Goal: Task Accomplishment & Management: Use online tool/utility

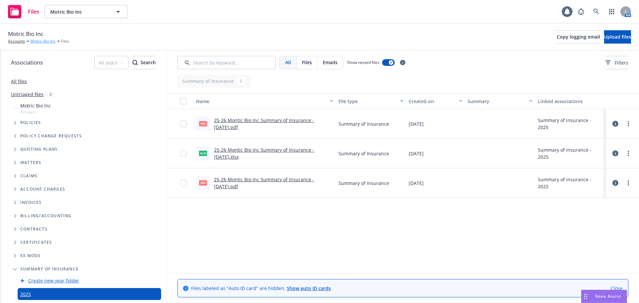
click at [39, 41] on link "Motric Bio Inc" at bounding box center [42, 41] width 25 height 6
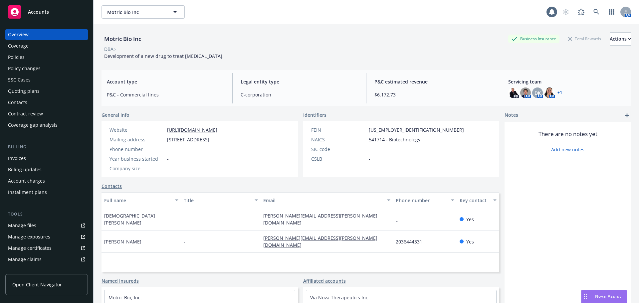
click at [42, 59] on div "Policies" at bounding box center [46, 57] width 77 height 11
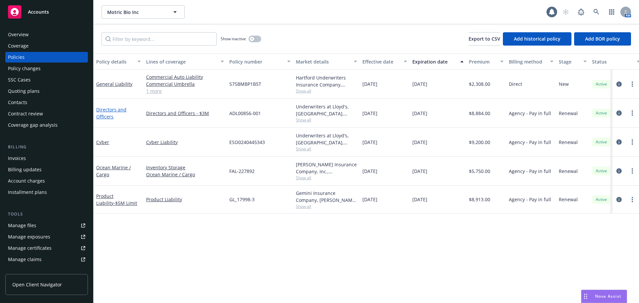
click at [108, 118] on link "Directors and Officers" at bounding box center [111, 113] width 30 height 13
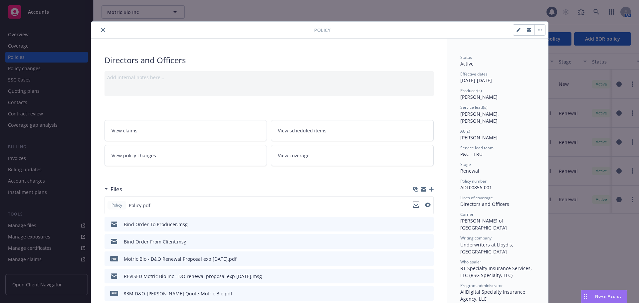
click at [416, 206] on icon "download file" at bounding box center [416, 204] width 5 height 5
drag, startPoint x: 101, startPoint y: 30, endPoint x: 32, endPoint y: 79, distance: 85.0
click at [101, 30] on icon "close" at bounding box center [103, 30] width 4 height 4
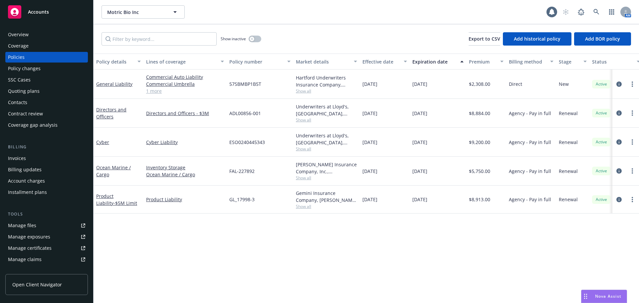
click at [39, 157] on div "Invoices" at bounding box center [46, 158] width 77 height 11
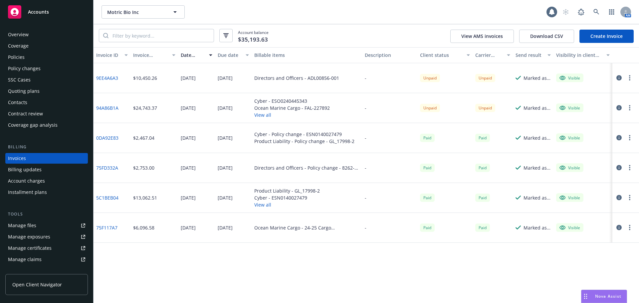
click at [629, 78] on circle "button" at bounding box center [629, 77] width 1 height 1
click at [600, 159] on link "Download invoice PDF" at bounding box center [591, 158] width 85 height 13
click at [38, 58] on div "Policies" at bounding box center [46, 57] width 77 height 11
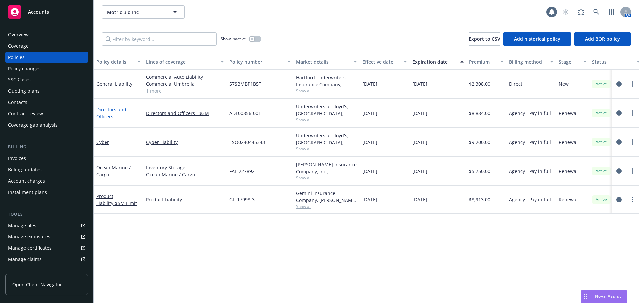
click at [106, 107] on link "Directors and Officers" at bounding box center [111, 113] width 30 height 13
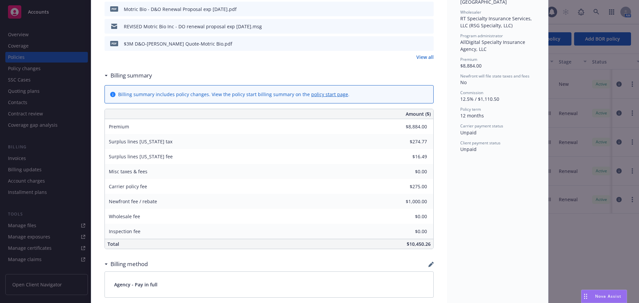
scroll to position [320, 0]
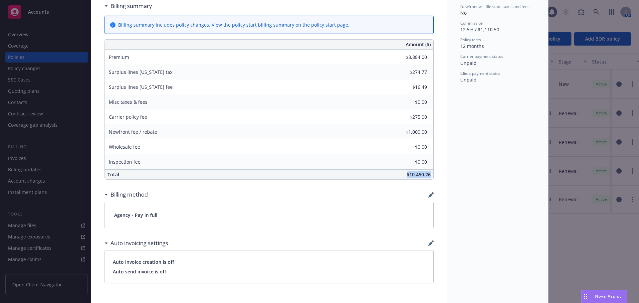
drag, startPoint x: 403, startPoint y: 174, endPoint x: 433, endPoint y: 176, distance: 30.1
click at [433, 176] on div "Directors and Officers Add internal notes here... View claims View scheduled it…" at bounding box center [269, 116] width 356 height 794
copy span "$10,450.26"
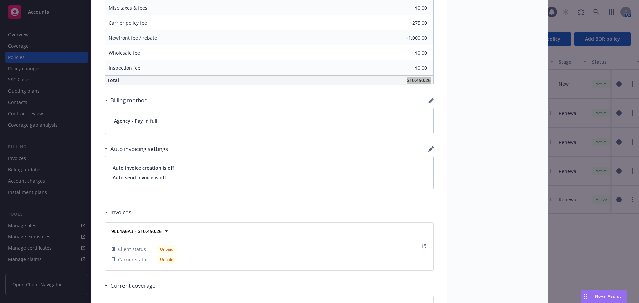
scroll to position [466, 0]
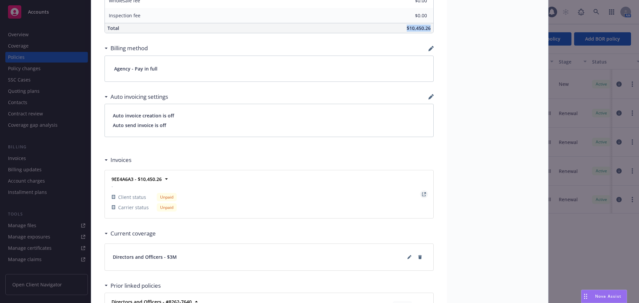
click at [423, 193] on icon "View Invoice" at bounding box center [424, 194] width 4 height 4
click at [159, 179] on strong "9EE4A6A3 - $10,450.26" at bounding box center [137, 179] width 50 height 6
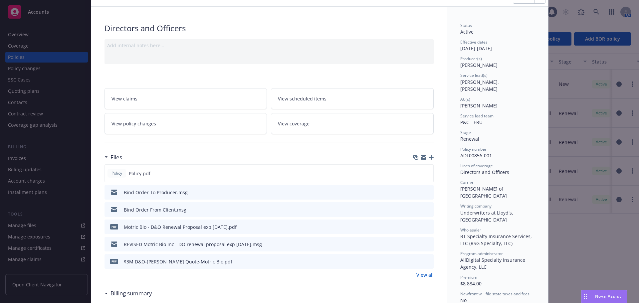
scroll to position [0, 0]
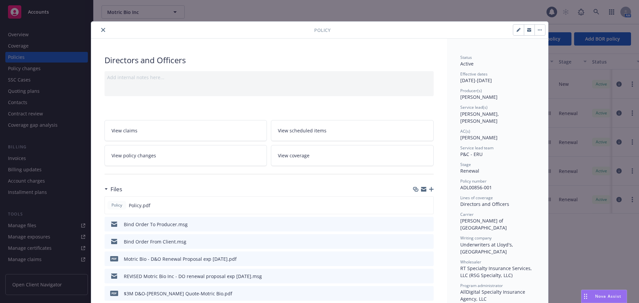
click at [101, 30] on icon "close" at bounding box center [103, 30] width 4 height 4
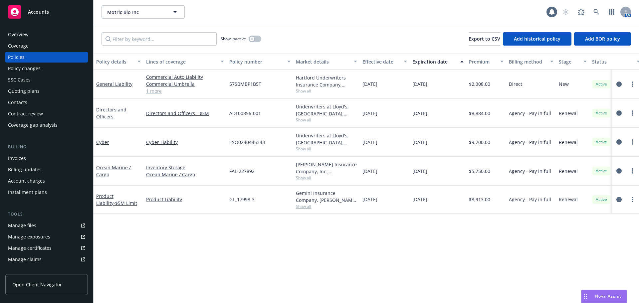
click at [34, 153] on div "Billing Invoices Billing updates Account charges Installment plans" at bounding box center [46, 171] width 83 height 54
click at [36, 158] on div "Invoices" at bounding box center [46, 158] width 77 height 11
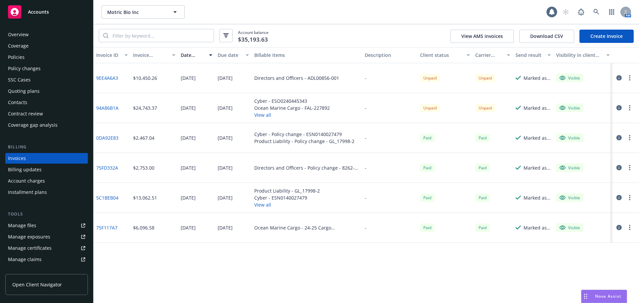
click at [625, 77] on div at bounding box center [624, 78] width 19 height 8
click at [629, 77] on icon "button" at bounding box center [629, 77] width 1 height 5
click at [596, 118] on link "Copy invoice URL" at bounding box center [591, 118] width 85 height 13
click at [146, 7] on button "Motric Bio Inc" at bounding box center [143, 11] width 83 height 13
type input "synch"
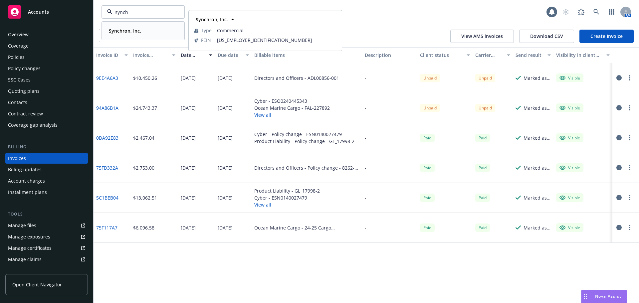
click at [138, 31] on strong "Synchron, Inc." at bounding box center [125, 31] width 32 height 6
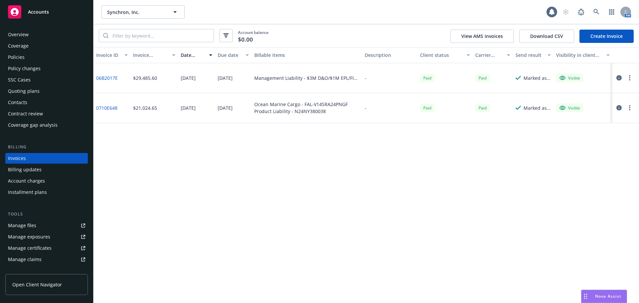
click at [32, 55] on div "Policies" at bounding box center [46, 57] width 77 height 11
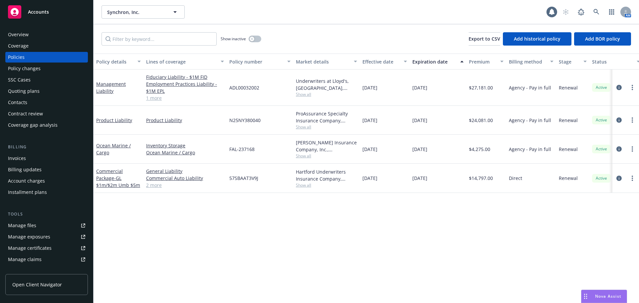
click at [33, 92] on div "Quoting plans" at bounding box center [24, 91] width 32 height 11
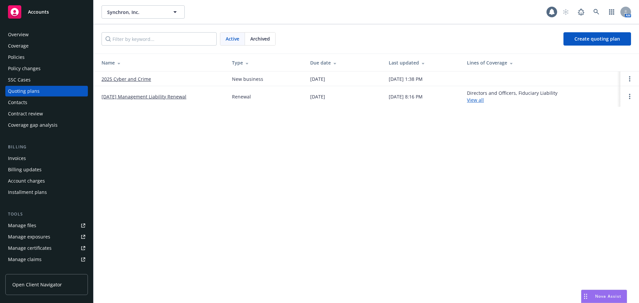
click at [122, 79] on link "2025 Cyber and Crime" at bounding box center [127, 79] width 50 height 7
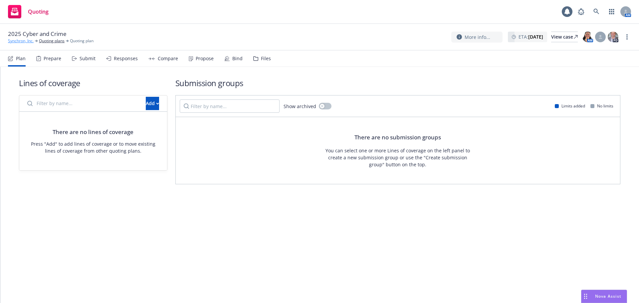
click at [18, 41] on link "Synchron, Inc." at bounding box center [21, 41] width 26 height 6
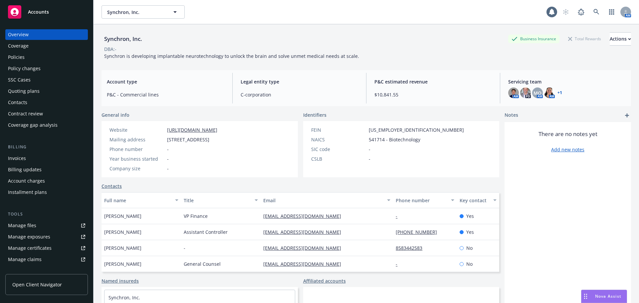
click at [40, 53] on div "Policies" at bounding box center [46, 57] width 77 height 11
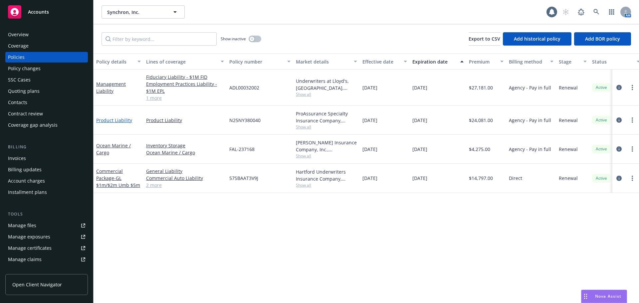
click at [127, 121] on link "Product Liability" at bounding box center [114, 120] width 36 height 6
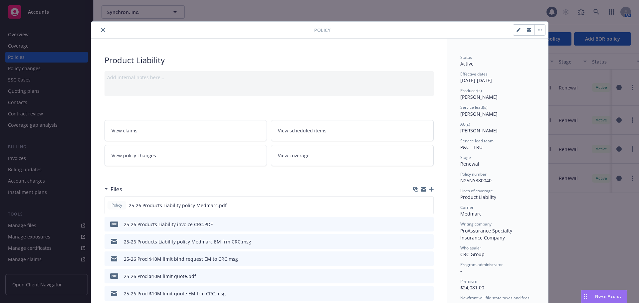
click at [102, 31] on icon "close" at bounding box center [103, 30] width 4 height 4
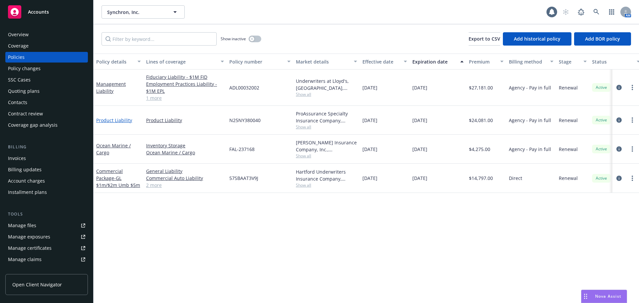
click at [126, 119] on link "Product Liability" at bounding box center [114, 120] width 36 height 6
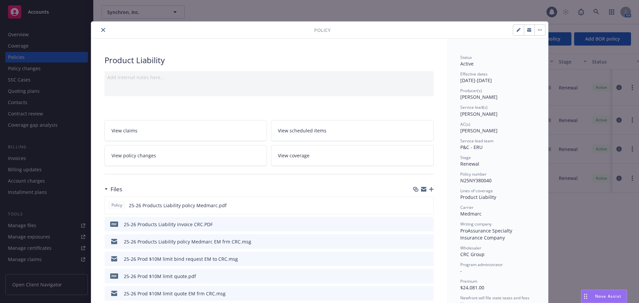
click at [101, 31] on icon "close" at bounding box center [103, 30] width 4 height 4
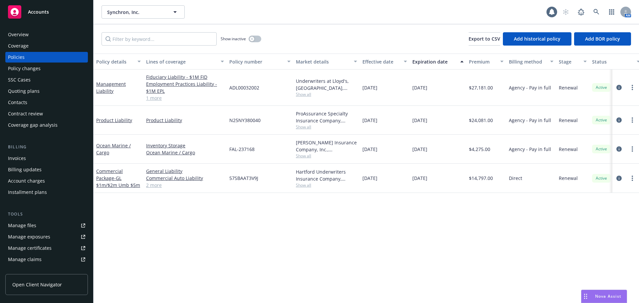
click at [71, 159] on div "Invoices" at bounding box center [46, 158] width 77 height 11
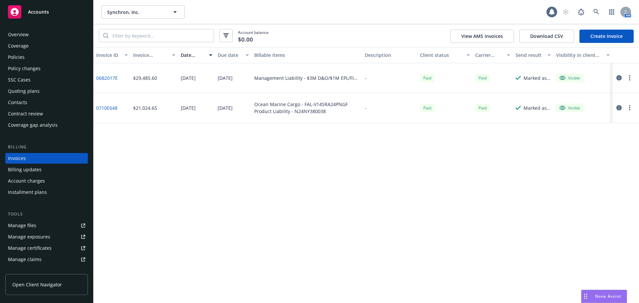
click at [601, 35] on link "Create Invoice" at bounding box center [607, 36] width 54 height 13
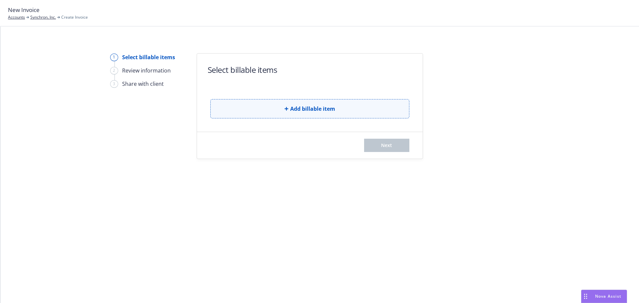
drag, startPoint x: 367, startPoint y: 117, endPoint x: 370, endPoint y: 114, distance: 4.2
click at [370, 114] on button "Add billable item" at bounding box center [309, 108] width 199 height 19
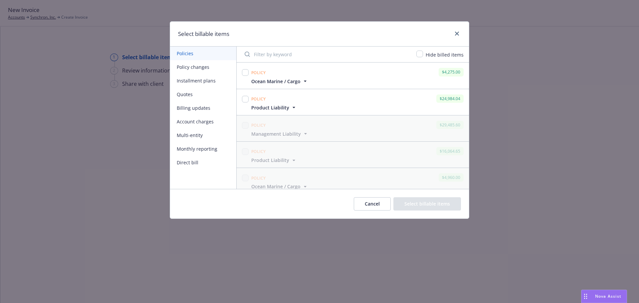
click at [310, 74] on div "Policy $4,275.00" at bounding box center [357, 72] width 215 height 11
click at [245, 100] on input "checkbox" at bounding box center [245, 99] width 7 height 7
checkbox input "true"
drag, startPoint x: 244, startPoint y: 74, endPoint x: 396, endPoint y: 189, distance: 191.1
click at [244, 74] on input "checkbox" at bounding box center [245, 72] width 7 height 7
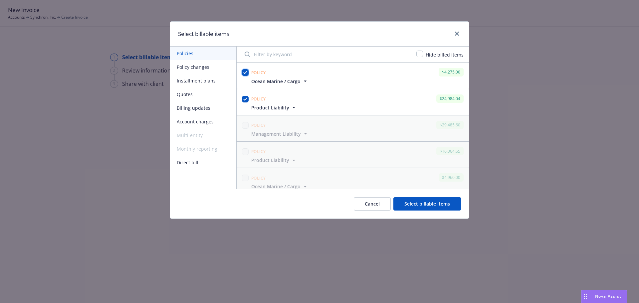
checkbox input "true"
click at [431, 206] on button "Select billable items" at bounding box center [428, 203] width 68 height 13
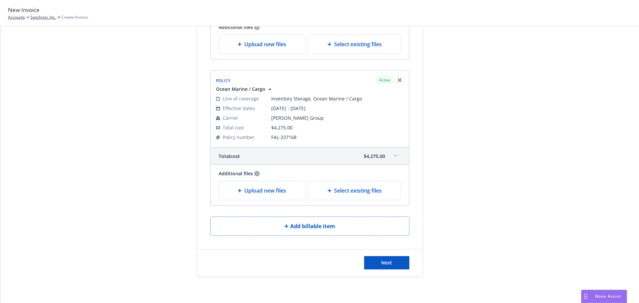
scroll to position [132, 0]
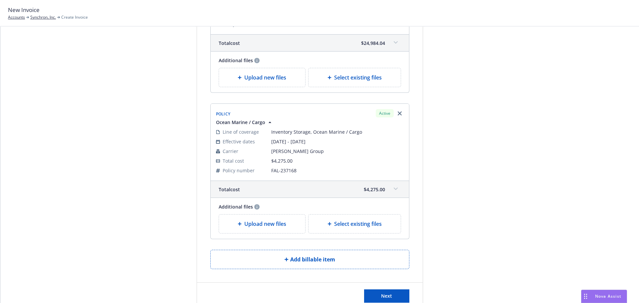
click at [364, 85] on div "Select existing files" at bounding box center [355, 77] width 92 height 19
select select "Invoice - Third Party"
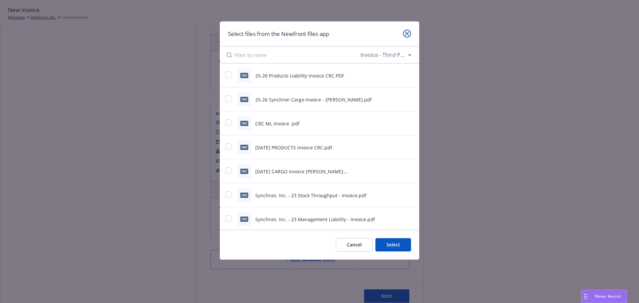
click at [409, 33] on icon "close" at bounding box center [407, 34] width 4 height 4
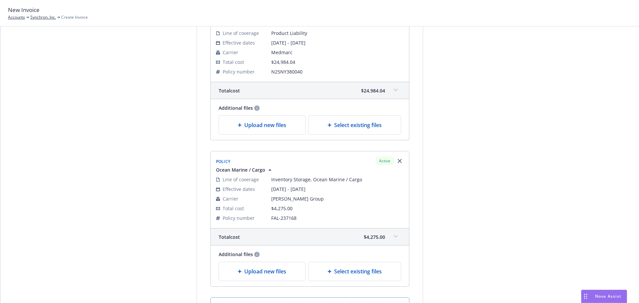
scroll to position [0, 0]
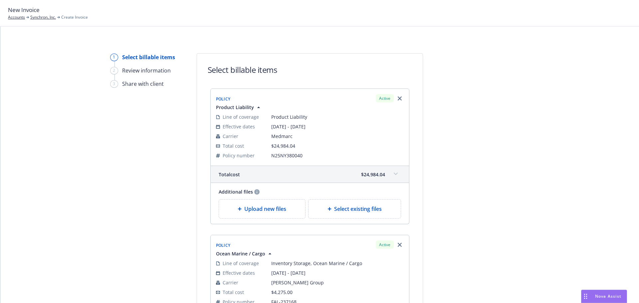
click at [363, 186] on div "Additional files Upload new files Select existing files" at bounding box center [309, 203] width 199 height 41
click at [359, 199] on div "Additional files Upload new files Select existing files" at bounding box center [309, 203] width 199 height 41
click at [359, 210] on span "Select existing files" at bounding box center [358, 209] width 48 height 8
select select "Invoice - Third Party"
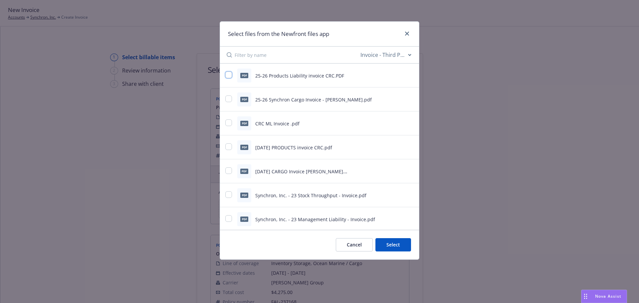
click at [229, 72] on input "checkbox" at bounding box center [228, 75] width 7 height 7
checkbox input "true"
click at [402, 249] on button "Select 1 file" at bounding box center [387, 244] width 48 height 13
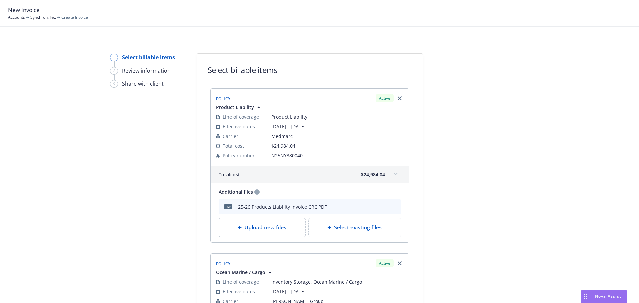
scroll to position [133, 0]
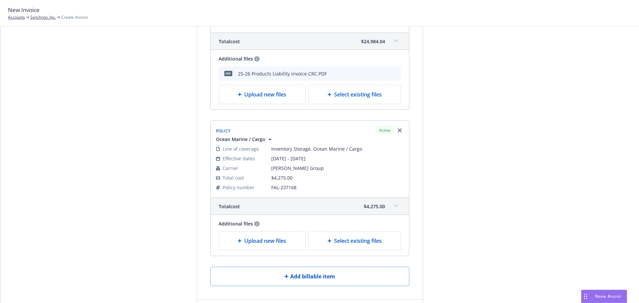
click at [352, 247] on div "Select existing files" at bounding box center [355, 241] width 92 height 19
select select "Invoice - Third Party"
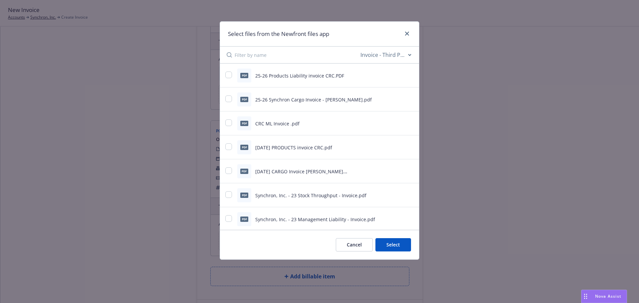
click at [237, 100] on div "pdf 25-26 Synchron Cargo Invoice - Falvey.pdf" at bounding box center [311, 100] width 172 height 14
click at [230, 100] on input "checkbox" at bounding box center [228, 99] width 7 height 7
checkbox input "true"
click at [411, 244] on button "Select 1 file" at bounding box center [387, 244] width 48 height 13
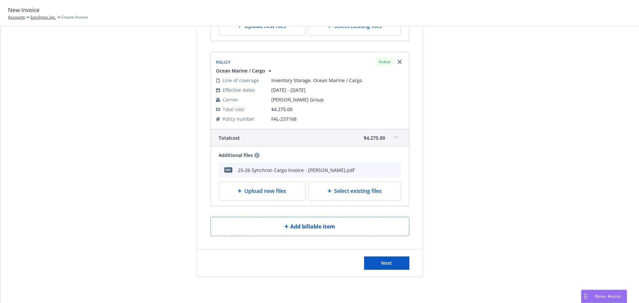
scroll to position [202, 0]
click at [405, 258] on button "Next" at bounding box center [386, 262] width 45 height 13
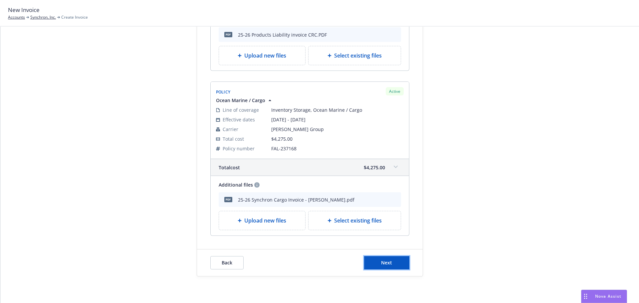
drag, startPoint x: 389, startPoint y: 266, endPoint x: 392, endPoint y: 276, distance: 11.1
click at [389, 265] on span "Next" at bounding box center [386, 263] width 11 height 6
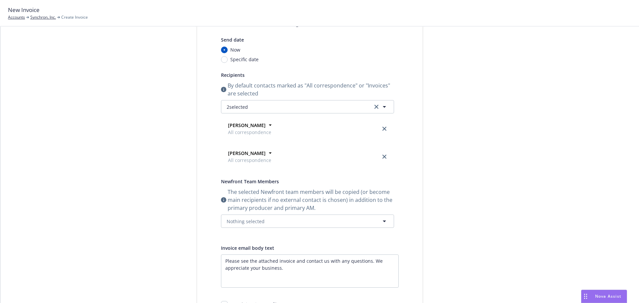
scroll to position [0, 0]
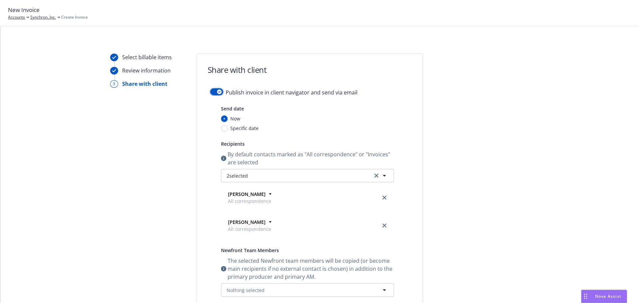
click at [215, 95] on button "button" at bounding box center [216, 92] width 13 height 7
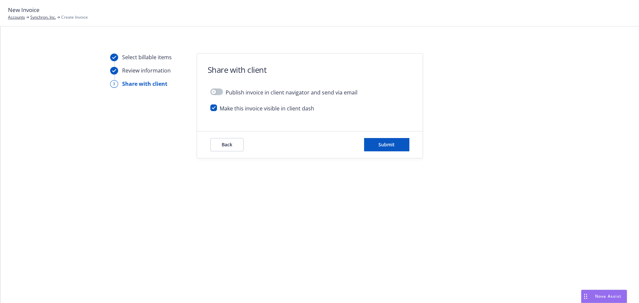
click at [400, 137] on div "Back Submit" at bounding box center [310, 145] width 226 height 27
click at [399, 147] on button "Submit" at bounding box center [386, 144] width 45 height 13
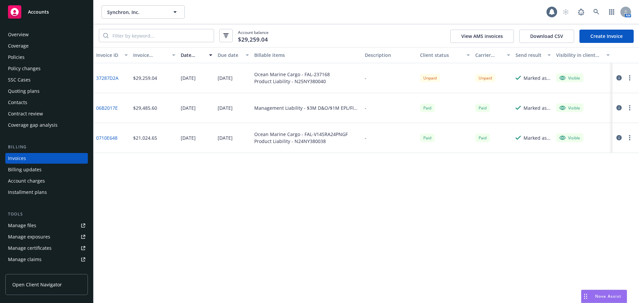
click at [631, 80] on button "button" at bounding box center [630, 78] width 8 height 8
click at [597, 157] on link "Generate invoice PDF" at bounding box center [591, 158] width 85 height 13
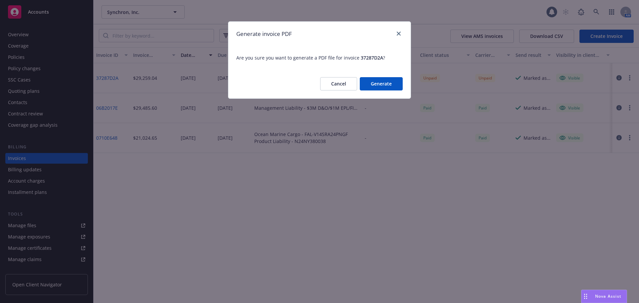
click at [382, 81] on button "Generate" at bounding box center [381, 83] width 43 height 13
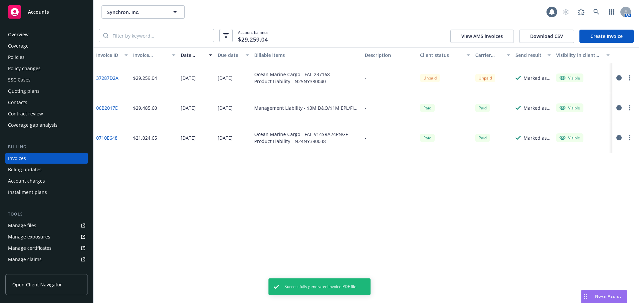
click at [629, 74] on button "button" at bounding box center [630, 78] width 8 height 8
click at [593, 157] on link "Download invoice PDF" at bounding box center [591, 158] width 85 height 13
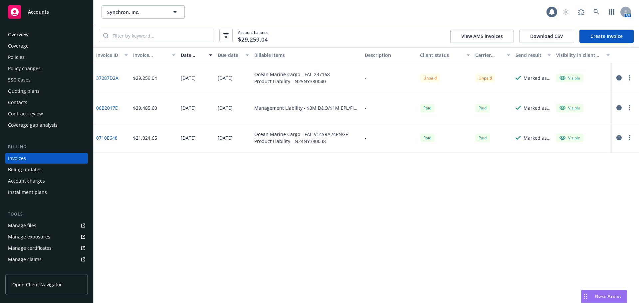
click at [40, 41] on div "Coverage" at bounding box center [46, 46] width 77 height 11
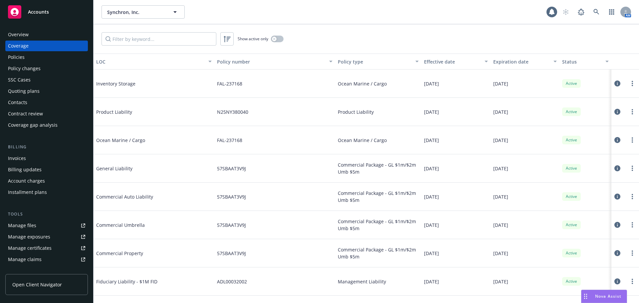
click at [10, 49] on div "Coverage" at bounding box center [18, 46] width 21 height 11
click at [13, 54] on div "Policies" at bounding box center [16, 57] width 17 height 11
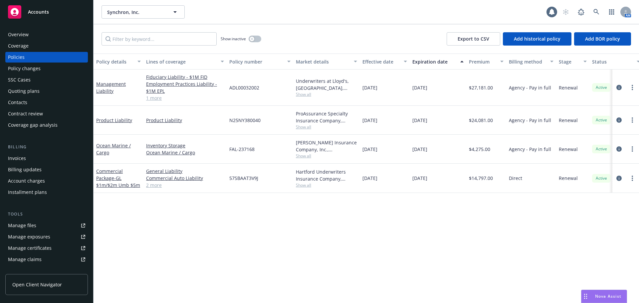
click at [39, 93] on div "Quoting plans" at bounding box center [46, 91] width 77 height 11
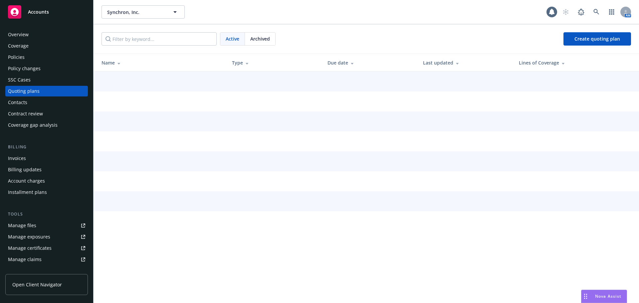
click at [42, 101] on div "Contacts" at bounding box center [46, 102] width 77 height 11
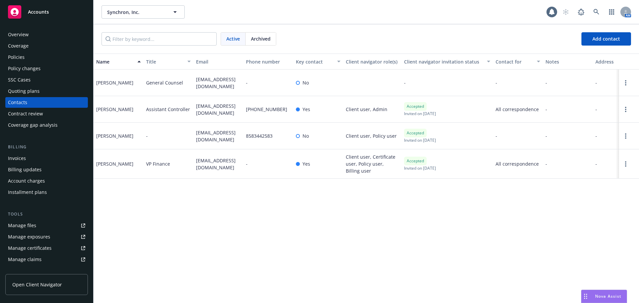
drag, startPoint x: 136, startPoint y: 110, endPoint x: 100, endPoint y: 109, distance: 36.0
click at [100, 109] on div "Nicholas Lauzon" at bounding box center [119, 109] width 50 height 27
click at [201, 127] on div "nhussainy@synchron.com" at bounding box center [218, 136] width 50 height 27
drag, startPoint x: 207, startPoint y: 117, endPoint x: 192, endPoint y: 105, distance: 19.4
click at [192, 105] on div "Nicholas Lauzon Assistant Controller nlauzon@synchron.com 978-799-1446 Yes Clie…" at bounding box center [367, 109] width 546 height 27
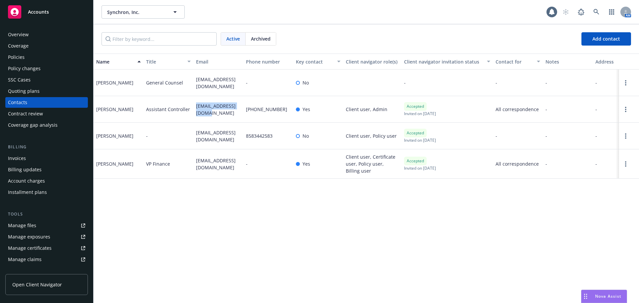
copy div "nlauzon@synchron.com"
drag, startPoint x: 206, startPoint y: 172, endPoint x: 194, endPoint y: 163, distance: 14.9
click at [194, 163] on div "shaider@synchron.com" at bounding box center [218, 164] width 50 height 29
copy span "shaider@synchron.com"
click at [45, 60] on div "Policies" at bounding box center [46, 57] width 77 height 11
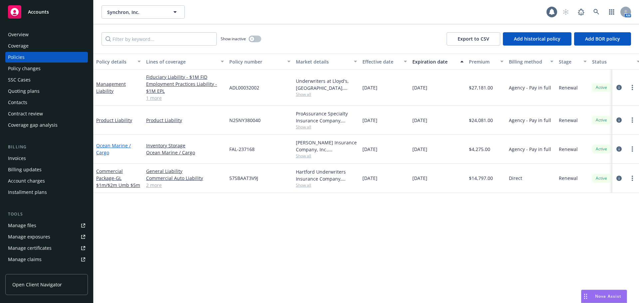
click at [106, 146] on link "Ocean Marine / Cargo" at bounding box center [113, 149] width 35 height 13
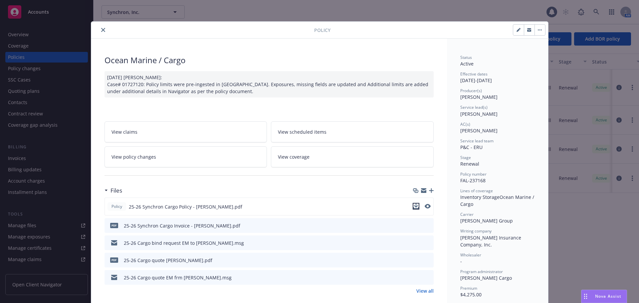
click at [416, 205] on icon "download file" at bounding box center [416, 206] width 5 height 5
click at [101, 30] on icon "close" at bounding box center [103, 30] width 4 height 4
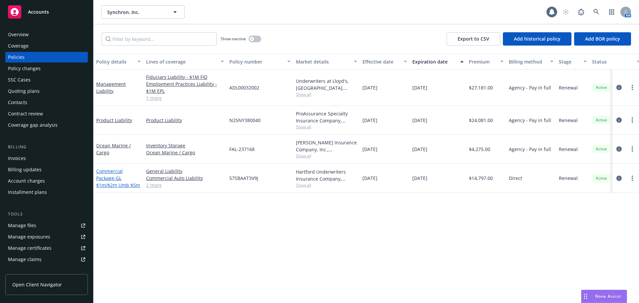
click at [111, 174] on link "Commercial Package - GL $1m/$2m Umb $5m" at bounding box center [118, 178] width 44 height 20
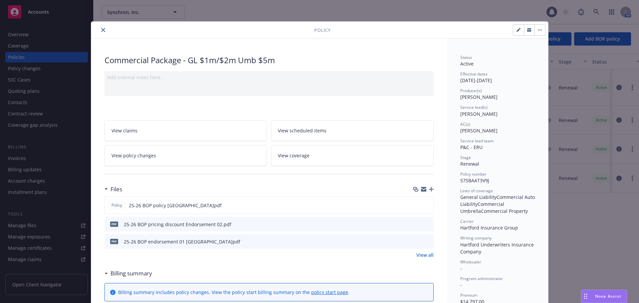
click at [525, 26] on button "button" at bounding box center [529, 30] width 11 height 11
click at [414, 206] on icon "download file" at bounding box center [416, 204] width 5 height 5
click at [101, 29] on icon "close" at bounding box center [103, 30] width 4 height 4
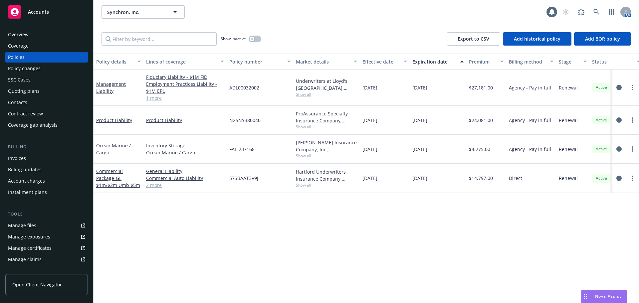
click at [103, 142] on div "Ocean Marine / Cargo" at bounding box center [118, 149] width 45 height 14
click at [104, 145] on link "Ocean Marine / Cargo" at bounding box center [113, 149] width 35 height 13
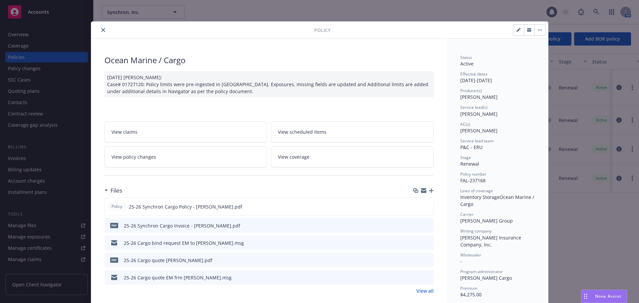
scroll to position [20, 0]
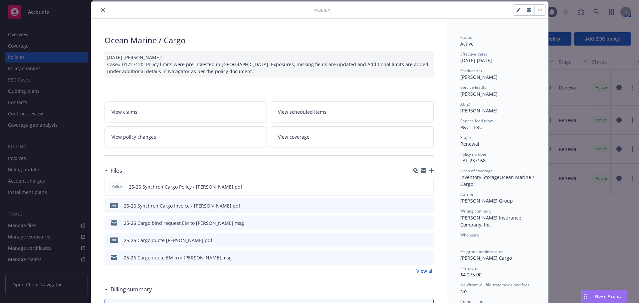
click at [527, 8] on icon "button" at bounding box center [529, 9] width 4 height 2
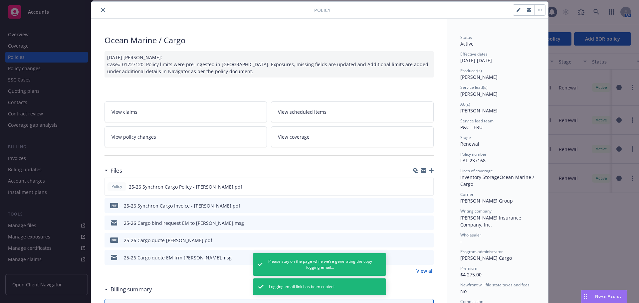
click at [101, 9] on icon "close" at bounding box center [103, 10] width 4 height 4
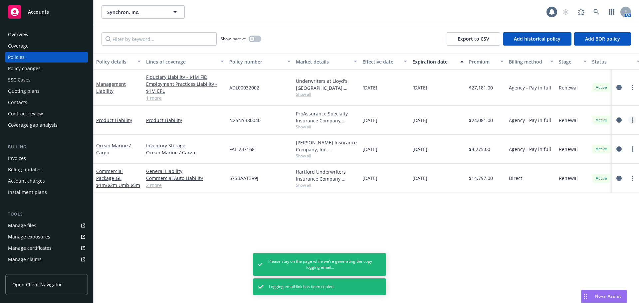
click at [630, 120] on link "more" at bounding box center [633, 120] width 8 height 8
click at [605, 216] on link "Copy logging email" at bounding box center [597, 213] width 78 height 13
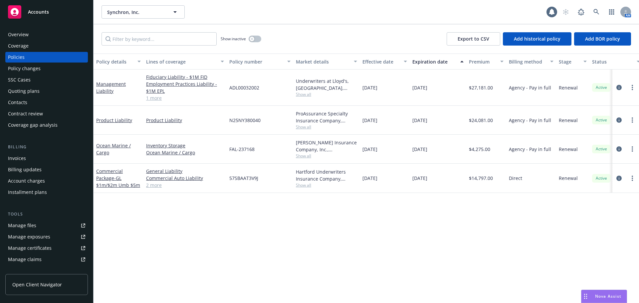
click at [40, 158] on div "Invoices" at bounding box center [46, 158] width 77 height 11
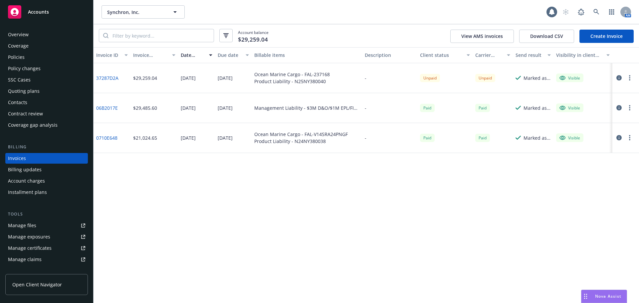
click at [629, 78] on icon "button" at bounding box center [629, 77] width 1 height 5
click at [598, 117] on link "Copy invoice URL" at bounding box center [591, 118] width 85 height 13
click at [128, 16] on button "Synchron, Inc." at bounding box center [143, 11] width 83 height 13
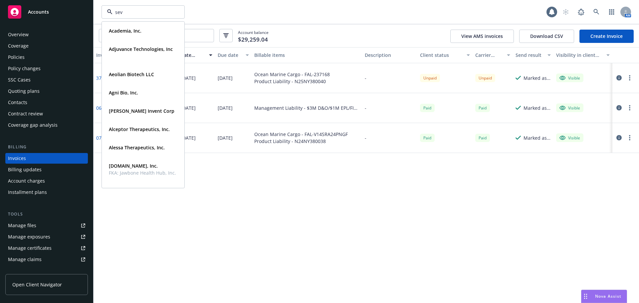
type input "seve"
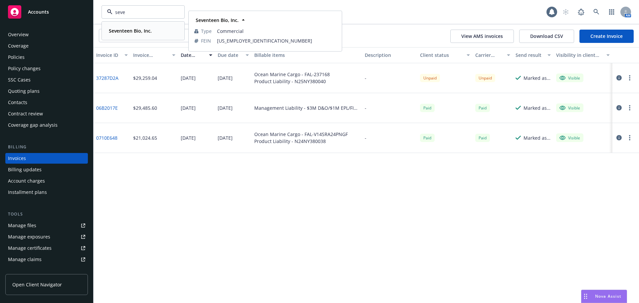
click at [130, 35] on div "Seventeen Bio, Inc." at bounding box center [129, 31] width 47 height 10
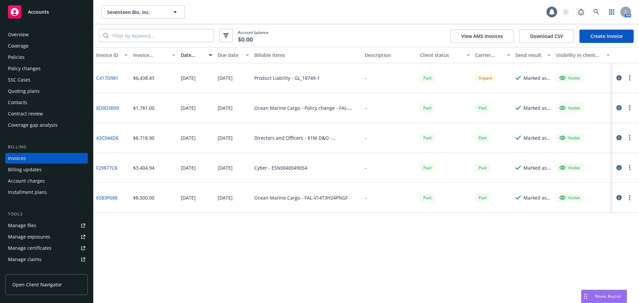
click at [42, 58] on div "Policies" at bounding box center [46, 57] width 77 height 11
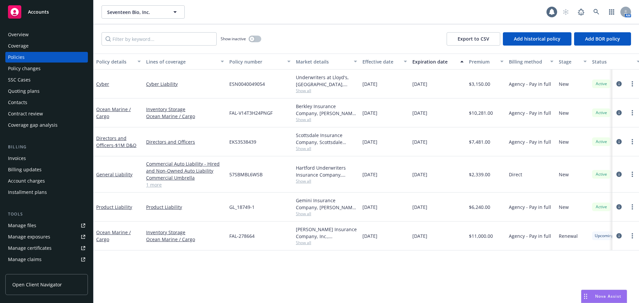
click at [39, 89] on div "Quoting plans" at bounding box center [46, 91] width 77 height 11
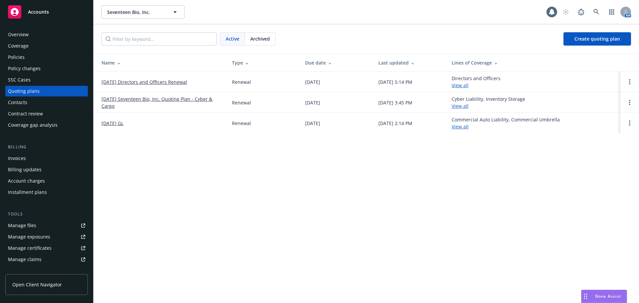
click at [152, 99] on link "8/13/25 Seventeen Bio, Inc. Quoting Plan - Cyber & Cargo" at bounding box center [162, 103] width 120 height 14
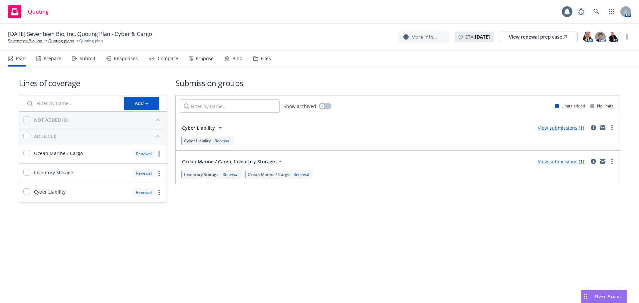
click at [228, 57] on div "Bind" at bounding box center [233, 59] width 18 height 16
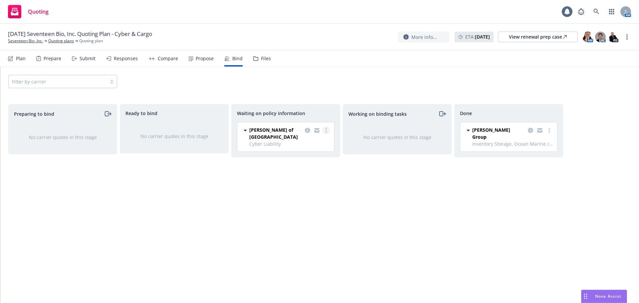
click at [324, 133] on link "more" at bounding box center [326, 131] width 8 height 8
click at [312, 141] on span "Create policies" at bounding box center [294, 144] width 49 height 6
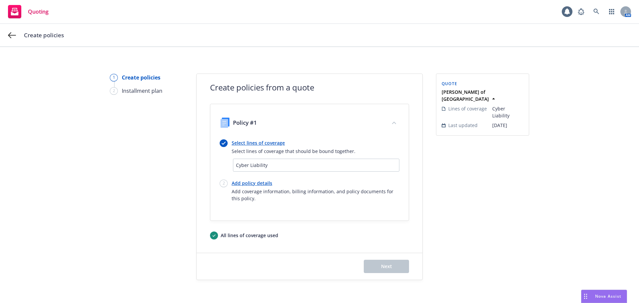
click at [249, 180] on link "Add policy details" at bounding box center [316, 183] width 168 height 7
select select "12"
select select "CA"
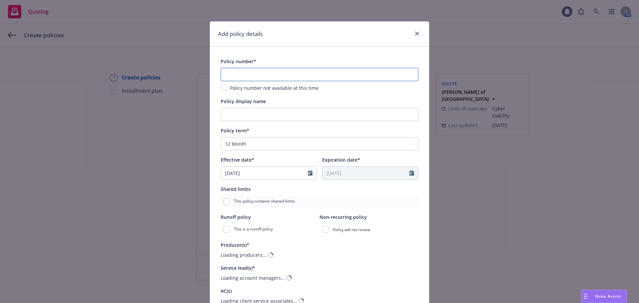
click at [269, 71] on input "text" at bounding box center [320, 74] width 198 height 13
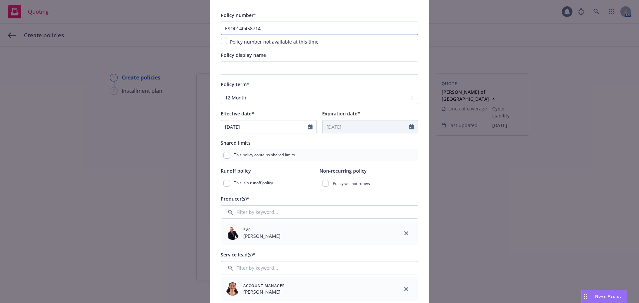
scroll to position [67, 0]
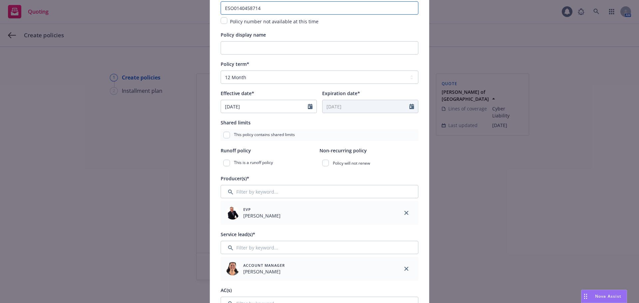
type input "ESO0140458714"
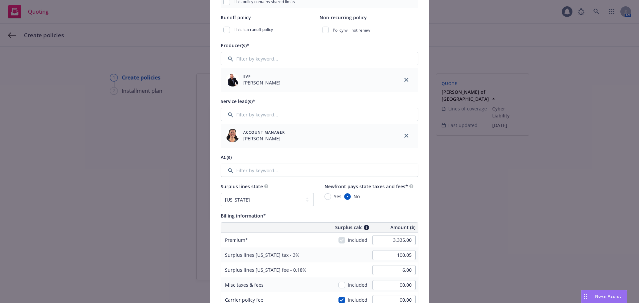
scroll to position [333, 0]
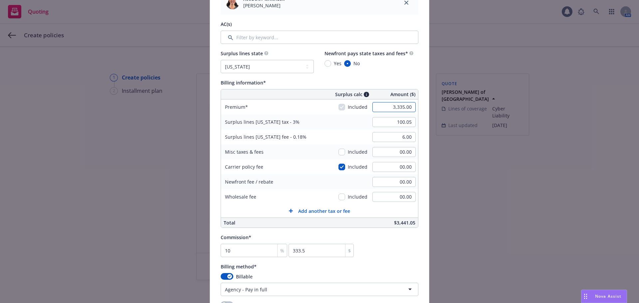
click at [400, 109] on input "3,335.00" at bounding box center [394, 107] width 43 height 10
type input "3172"
type input "95.16"
type input "3,172.00"
type input "5.71"
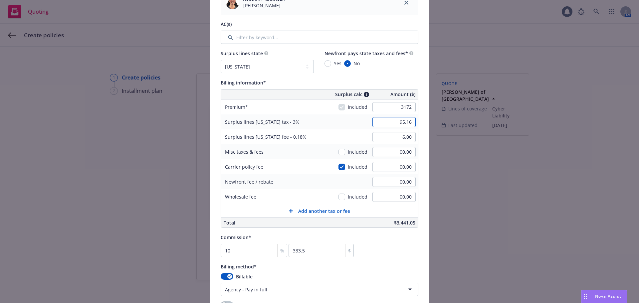
type input "317.2"
type input "185"
type input "100.71"
type input "6.04"
type input "185.00"
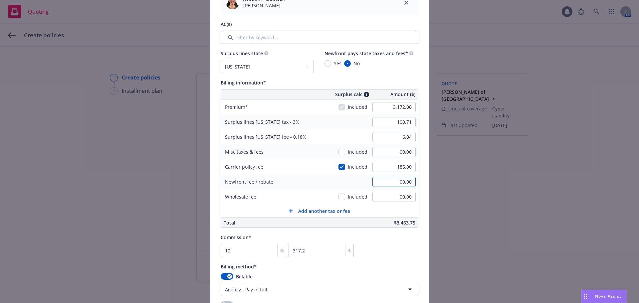
scroll to position [400, 0]
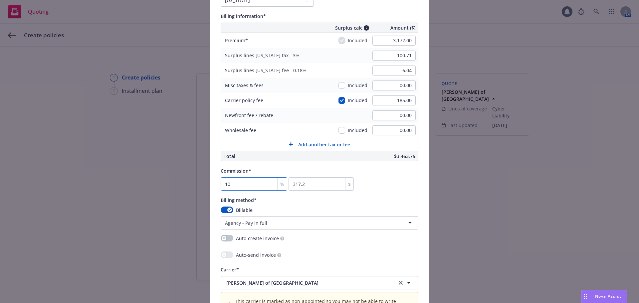
click at [255, 187] on input "10" at bounding box center [254, 183] width 67 height 13
type input "1"
type input "31.72"
type input "12"
type input "380.64"
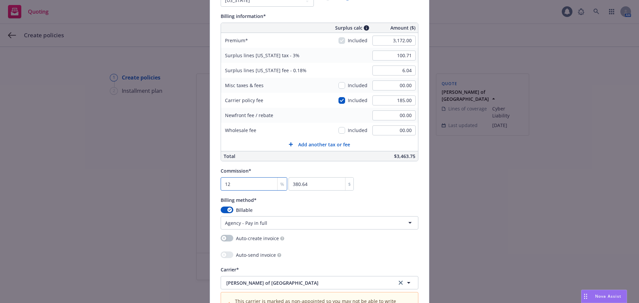
type input "12.5"
type input "396.5"
type input "12.5"
click at [379, 196] on div "Billing method*" at bounding box center [320, 200] width 198 height 8
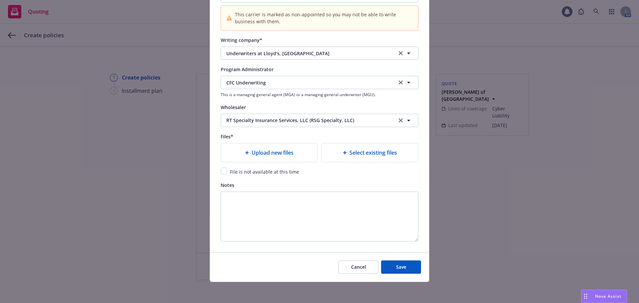
scroll to position [687, 0]
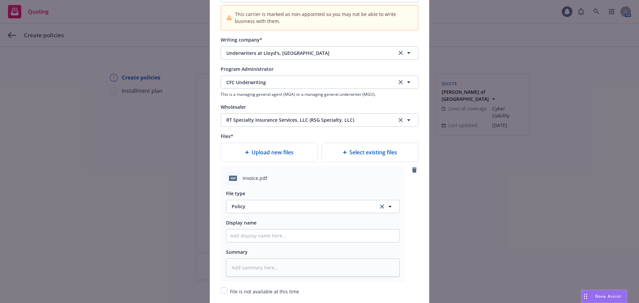
type textarea "x"
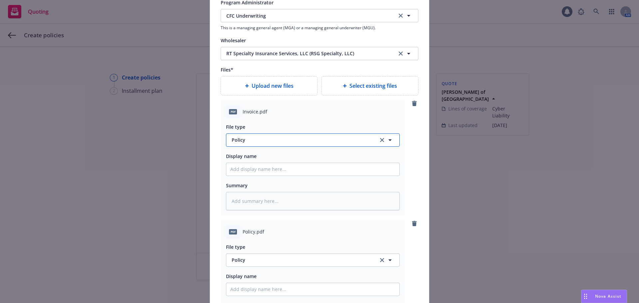
click at [282, 140] on button "Policy" at bounding box center [313, 140] width 174 height 13
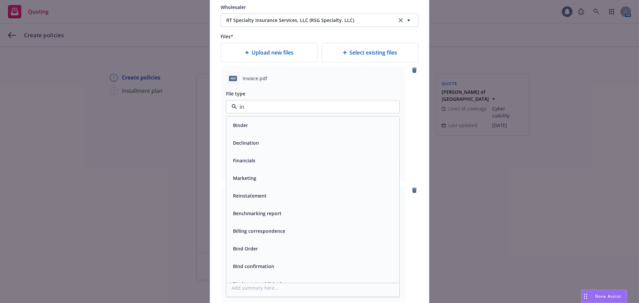
type input "inv"
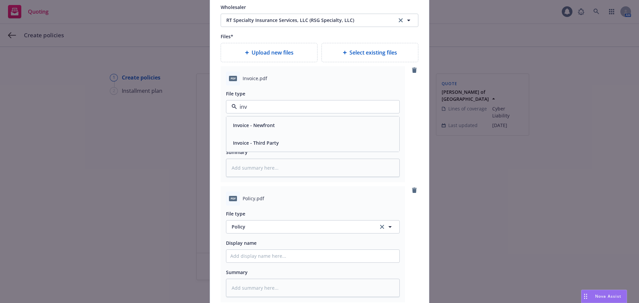
click at [282, 143] on div "Invoice - Third Party" at bounding box center [312, 143] width 165 height 10
click at [259, 134] on input "Policy display name" at bounding box center [312, 136] width 173 height 13
type textarea "x"
type input "2"
type textarea "x"
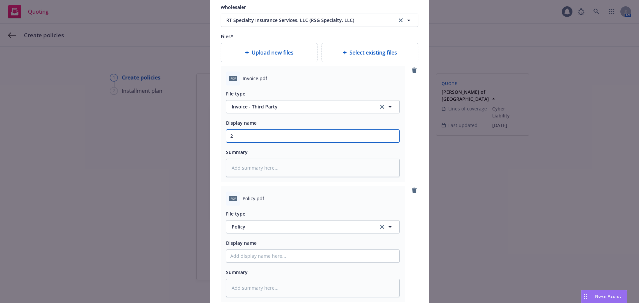
type input "25"
type textarea "x"
type input "25-"
type textarea "x"
type input "25-2"
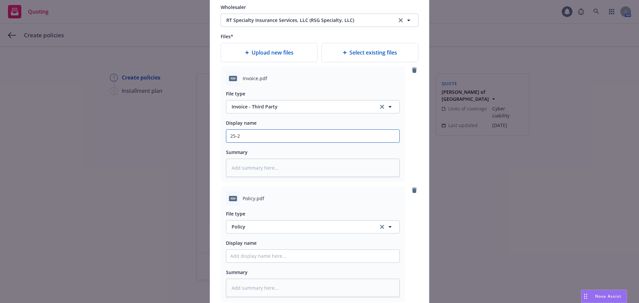
type textarea "x"
type input "25-26"
type textarea "x"
type input "25-26"
type textarea "x"
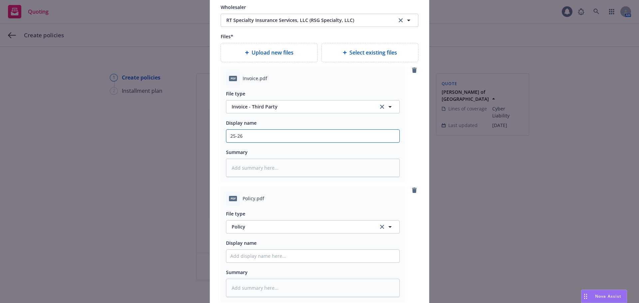
type input "25-26"
type textarea "x"
type input "25-25"
type textarea "x"
type input "25-25"
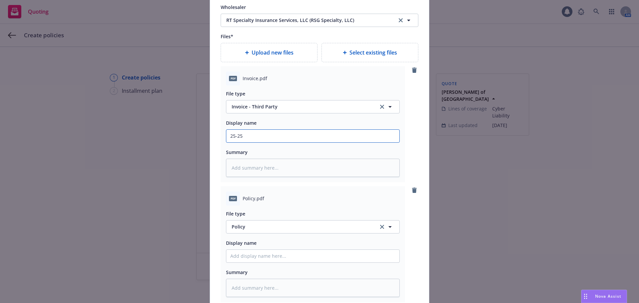
type textarea "x"
type input "25-25 Cy"
type textarea "x"
type input "25-25 Cybr"
type textarea "x"
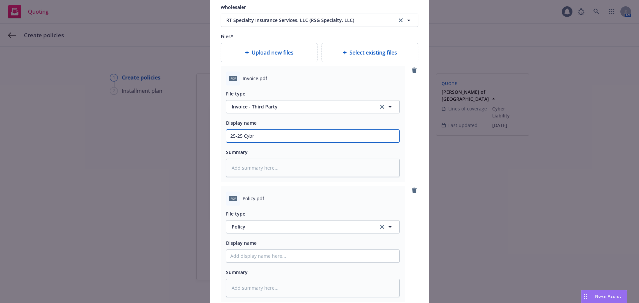
type input "25-25 Cybre"
type textarea "x"
type input "25-25 Cybr"
type textarea "x"
type input "25-25 Cyb"
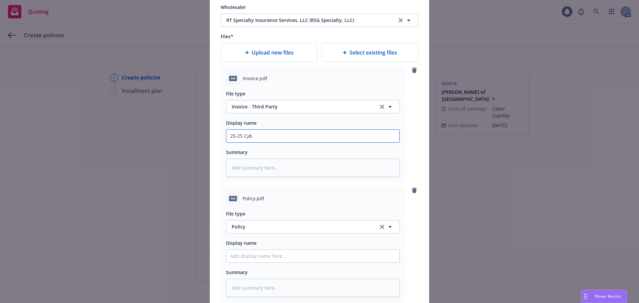
type textarea "x"
type input "25-25 Cybe"
type textarea "x"
type input "25-25 Cyber"
type textarea "x"
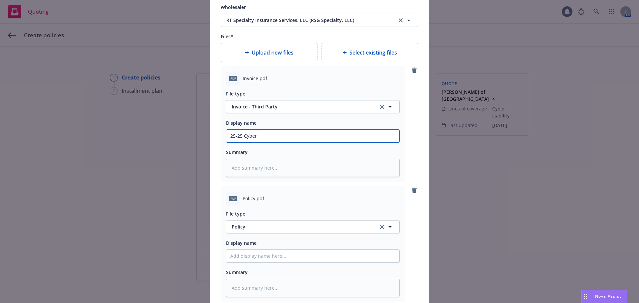
type input "25-25 Cyber I"
type textarea "x"
type input "25-25 Cyber In"
type textarea "x"
type input "25-25 Cyber Inv"
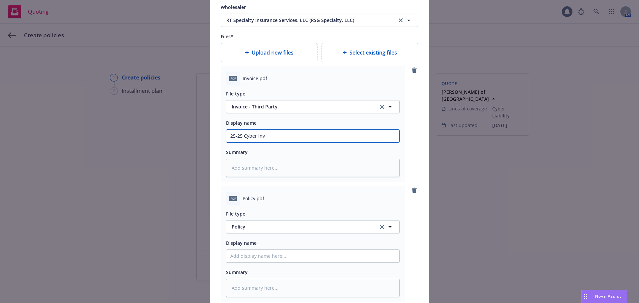
type textarea "x"
type input "25-25 Cyber Invo"
type textarea "x"
type input "25-25 Cyber Invoi"
type textarea "x"
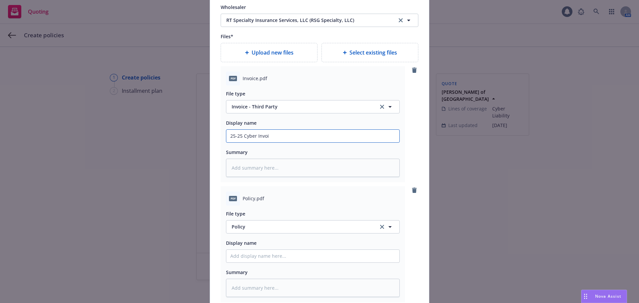
type input "25-25 Cyber Invoic"
type textarea "x"
type input "25-25 Cyber Invoice"
click at [242, 137] on input "25-25 Cyber Invoice" at bounding box center [312, 136] width 173 height 13
click at [238, 135] on input "25-25 Cyber Invoice" at bounding box center [312, 136] width 173 height 13
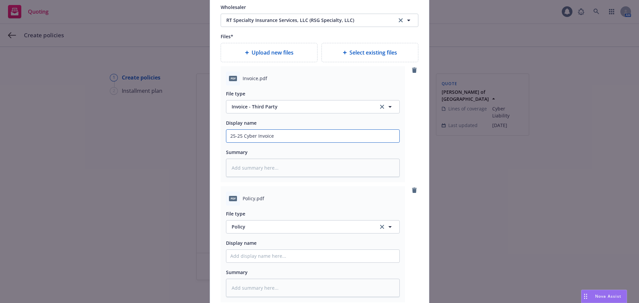
type textarea "x"
type input "25-2 Cyber Invoice"
type textarea "x"
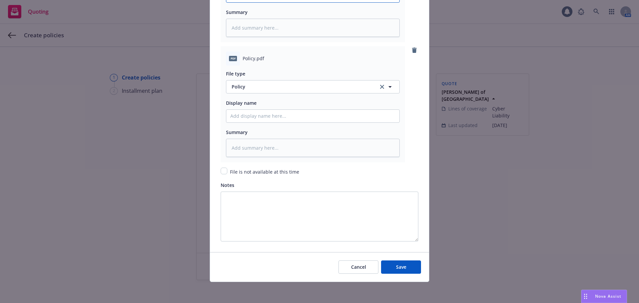
scroll to position [927, 0]
type input "25-26 Cyber Invoice"
type textarea "x"
type input "2"
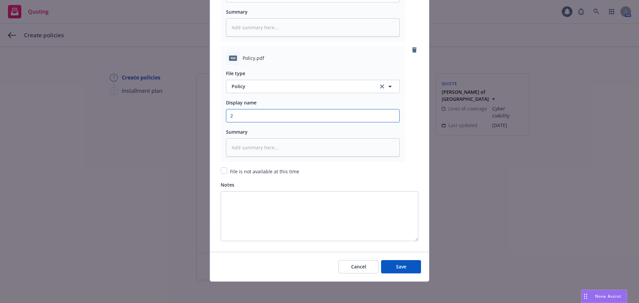
type textarea "x"
type input "25"
type textarea "x"
type input "25-"
type textarea "x"
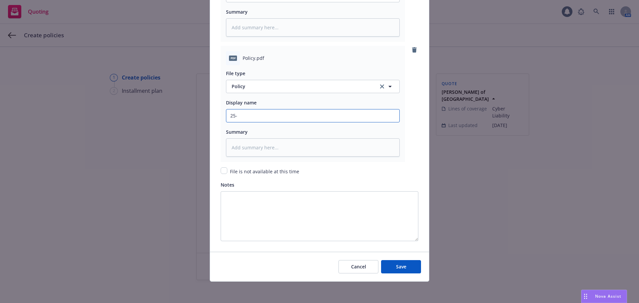
type input "25-2"
type textarea "x"
type input "25-26"
type textarea "x"
type input "25-26"
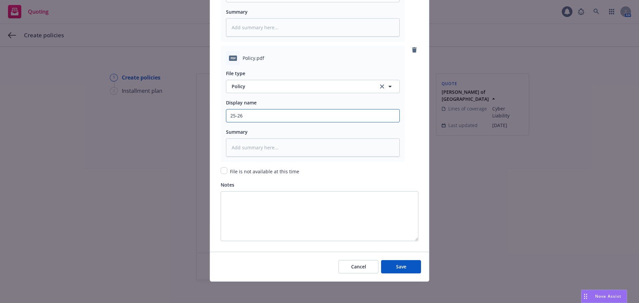
type textarea "x"
type input "25-26 C"
type textarea "x"
type input "25-26 Cyb"
type textarea "x"
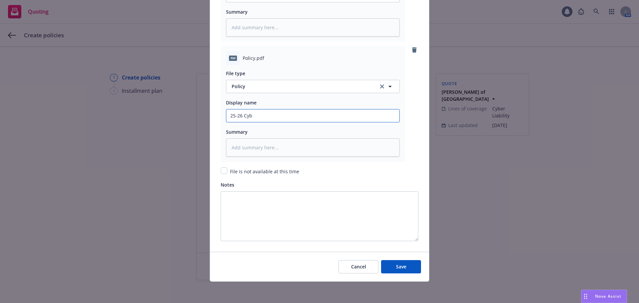
type input "25-26 Cybe"
type textarea "x"
type input "25-26 Cyber"
type textarea "x"
type input "25-26 Cyber"
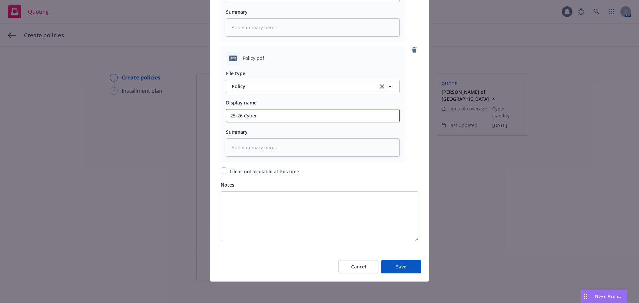
type textarea "x"
type input "25-26 Cyber p"
type textarea "x"
type input "25-26 Cyber po"
type textarea "x"
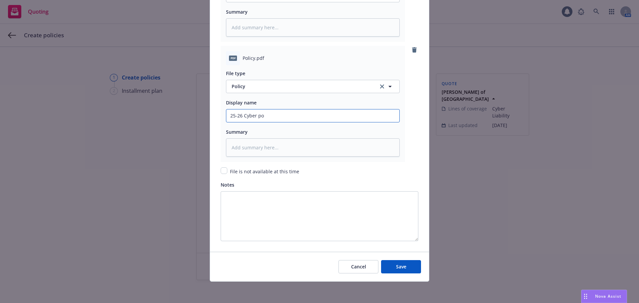
type input "25-26 Cyber pol"
type textarea "x"
type input "25-26 Cyber poli"
type textarea "x"
type input "25-26 Cyber policy"
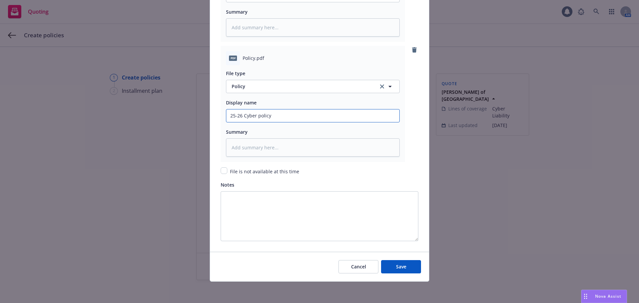
type textarea "x"
type input "25-26 Cyber policy"
type textarea "x"
type input "25-26 Cyber policy -"
type textarea "x"
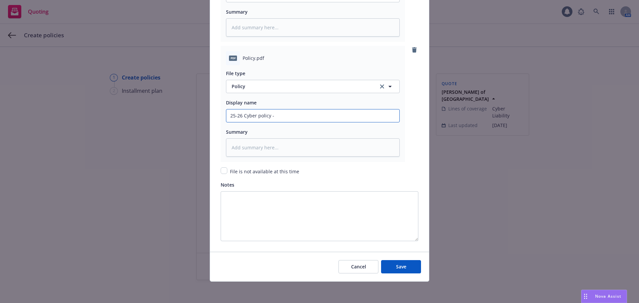
type input "25-26 Cyber policy -"
type textarea "x"
type input "25-26 Cyber policy - C"
type textarea "x"
type input "25-26 Cyber policy - CR"
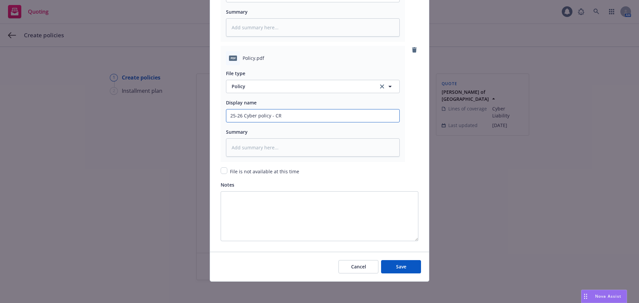
type textarea "x"
type input "25-26 Cyber policy - CRC"
type textarea "x"
type input "25-26 Cyber policy - CR"
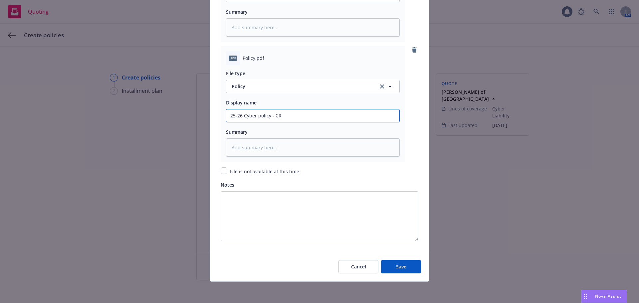
type textarea "x"
type input "25-26 Cyber policy - C"
type textarea "x"
type input "25-26 Cyber policy -"
type textarea "x"
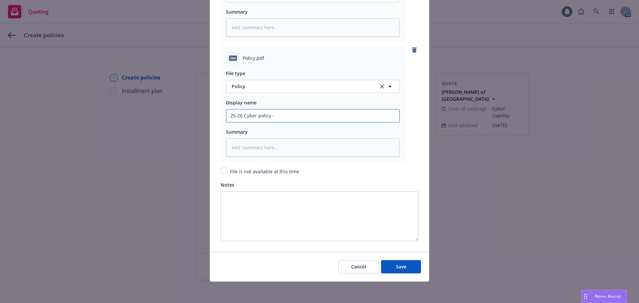
type input "25-26 Cyber policy -"
type textarea "x"
type input "25-26 Cyber policy"
type textarea "x"
type input "25-26 Cyber policy"
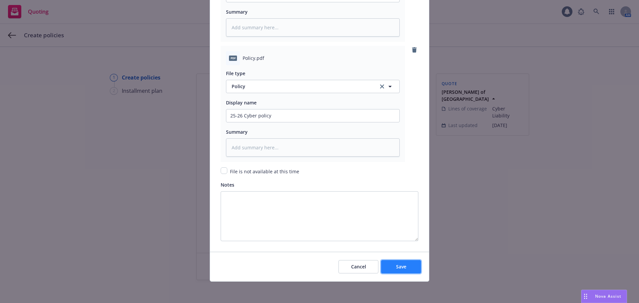
click at [409, 267] on button "Save" at bounding box center [401, 266] width 40 height 13
click at [409, 240] on div "Create policies from a quote Policy #1 Select lines of coverage Select lines of…" at bounding box center [310, 157] width 226 height 166
type textarea "x"
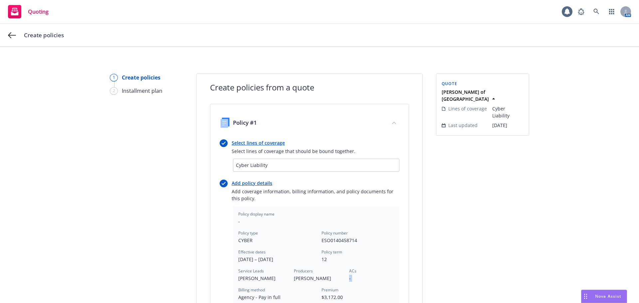
scroll to position [191, 0]
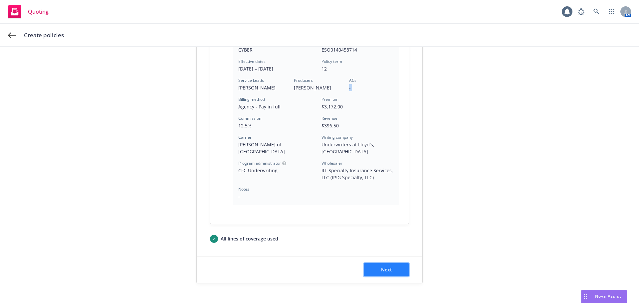
click at [393, 263] on button "Next" at bounding box center [386, 269] width 45 height 13
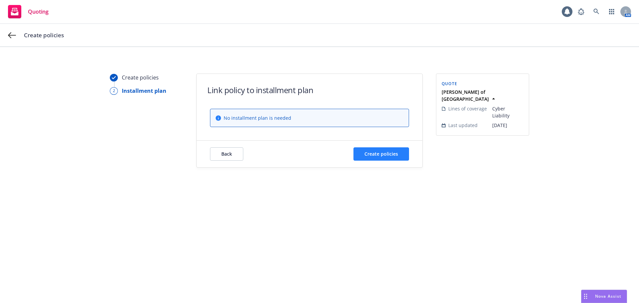
drag, startPoint x: 379, startPoint y: 165, endPoint x: 380, endPoint y: 151, distance: 14.0
click at [379, 165] on div "Back Create policies" at bounding box center [310, 154] width 226 height 27
click at [380, 152] on span "Create policies" at bounding box center [382, 154] width 34 height 6
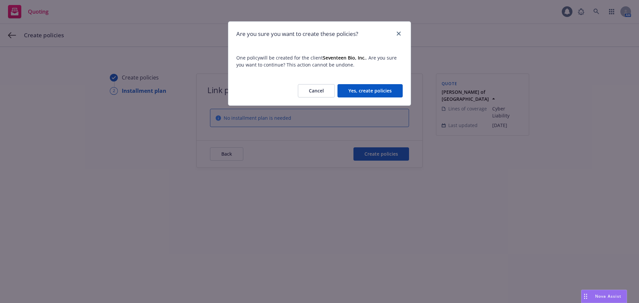
click at [377, 86] on button "Yes, create policies" at bounding box center [370, 90] width 65 height 13
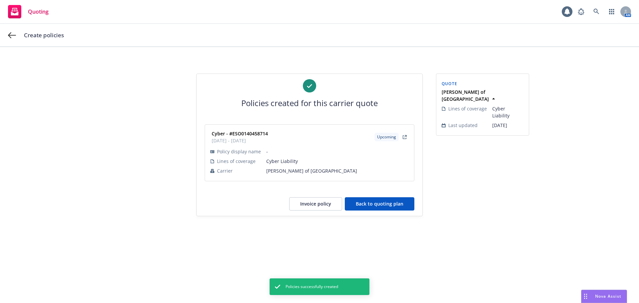
click at [385, 202] on button "Back to quoting plan" at bounding box center [380, 203] width 70 height 13
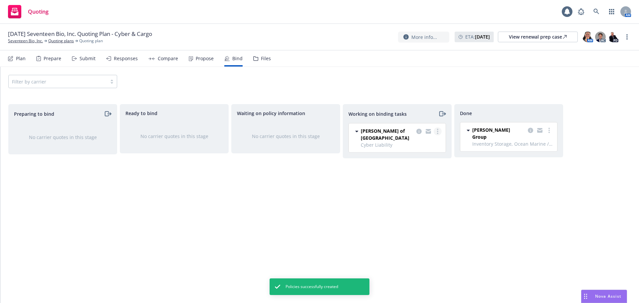
click at [435, 132] on link "more" at bounding box center [438, 132] width 8 height 8
click at [435, 155] on link "Move to done" at bounding box center [411, 158] width 60 height 13
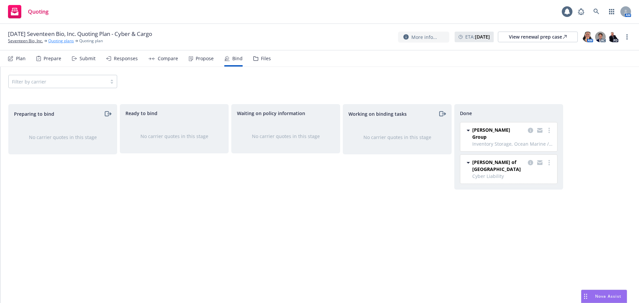
click at [65, 41] on link "Quoting plans" at bounding box center [61, 41] width 26 height 6
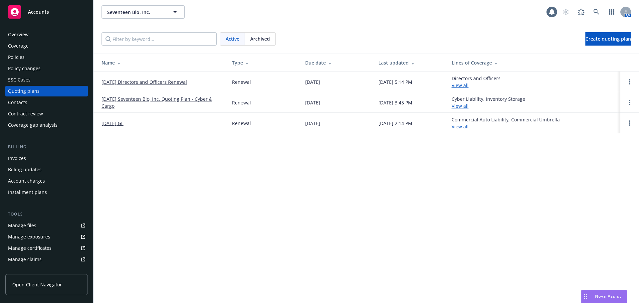
click at [37, 47] on div "Coverage" at bounding box center [46, 46] width 77 height 11
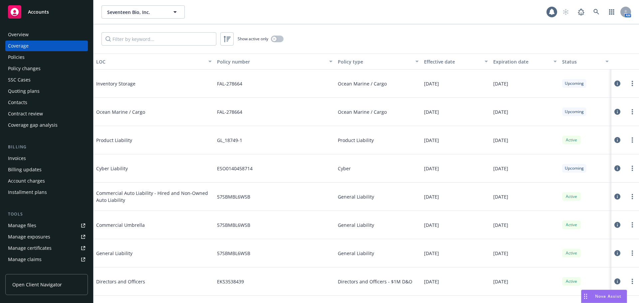
click at [47, 59] on div "Policies" at bounding box center [46, 57] width 77 height 11
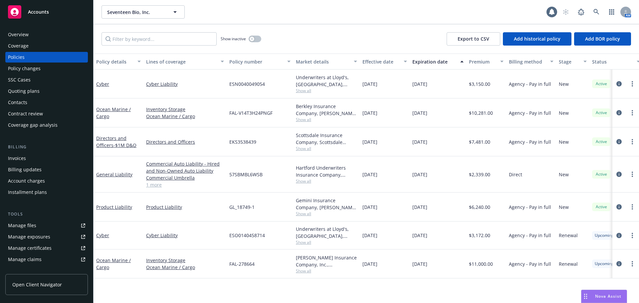
click at [60, 45] on div "Coverage" at bounding box center [46, 46] width 77 height 11
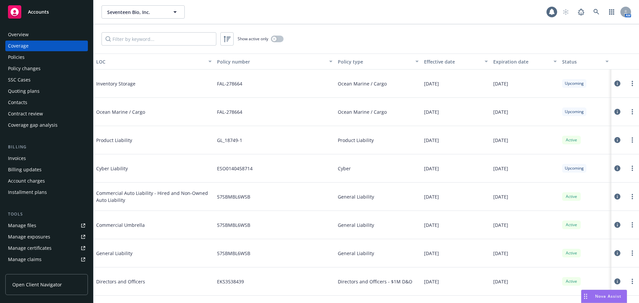
click at [53, 104] on div "Contacts" at bounding box center [46, 102] width 77 height 11
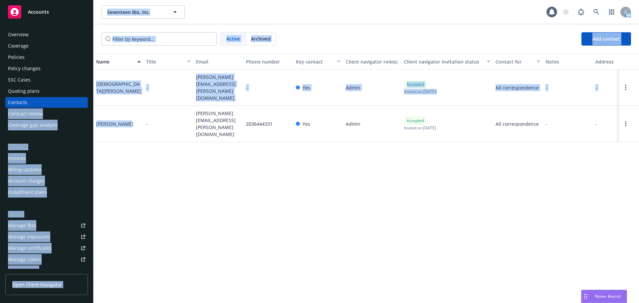
drag, startPoint x: 124, startPoint y: 107, endPoint x: 205, endPoint y: 122, distance: 82.2
click at [81, 107] on div "Accounts Overview Coverage Policies Policy changes SSC Cases Quoting plans Cont…" at bounding box center [319, 151] width 639 height 303
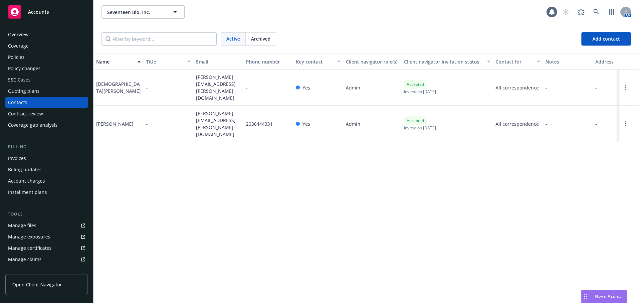
click at [279, 128] on div "Name Title Email Phone number Key contact Client navigator role(s) Client navig…" at bounding box center [367, 179] width 546 height 250
drag, startPoint x: 203, startPoint y: 114, endPoint x: 193, endPoint y: 108, distance: 11.5
click at [193, 108] on div "[PERSON_NAME][EMAIL_ADDRESS][PERSON_NAME][DOMAIN_NAME]" at bounding box center [218, 124] width 50 height 36
copy span "[PERSON_NAME][EMAIL_ADDRESS][PERSON_NAME][DOMAIN_NAME]"
drag, startPoint x: 214, startPoint y: 87, endPoint x: 196, endPoint y: 82, distance: 18.0
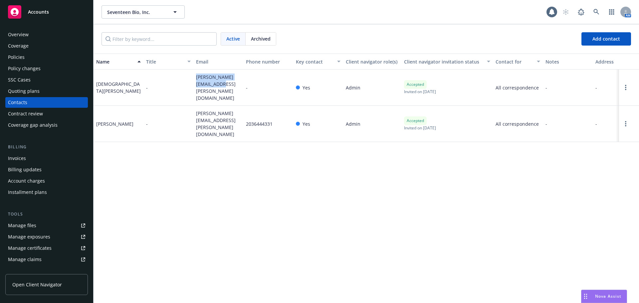
click at [196, 82] on span "[PERSON_NAME][EMAIL_ADDRESS][PERSON_NAME][DOMAIN_NAME]" at bounding box center [218, 88] width 45 height 28
copy span "[PERSON_NAME][EMAIL_ADDRESS][PERSON_NAME][DOMAIN_NAME]"
drag, startPoint x: 24, startPoint y: 91, endPoint x: 20, endPoint y: 93, distance: 4.5
click at [24, 91] on div "Quoting plans" at bounding box center [24, 91] width 32 height 11
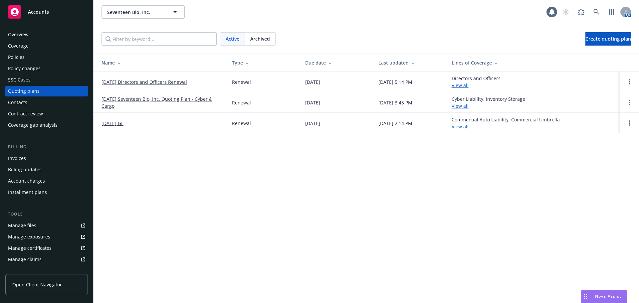
click at [26, 69] on div "Policy changes" at bounding box center [24, 68] width 33 height 11
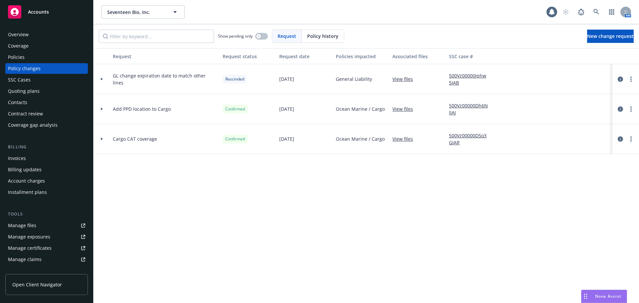
click at [32, 159] on div "Invoices" at bounding box center [46, 158] width 77 height 11
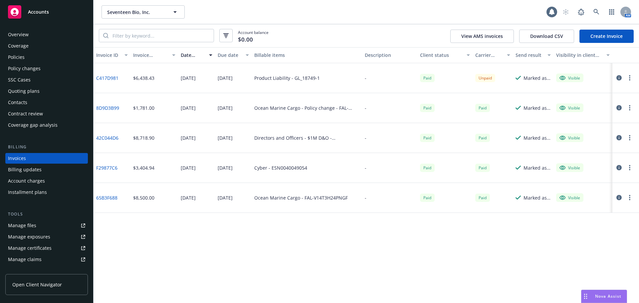
click at [612, 36] on link "Create Invoice" at bounding box center [607, 36] width 54 height 13
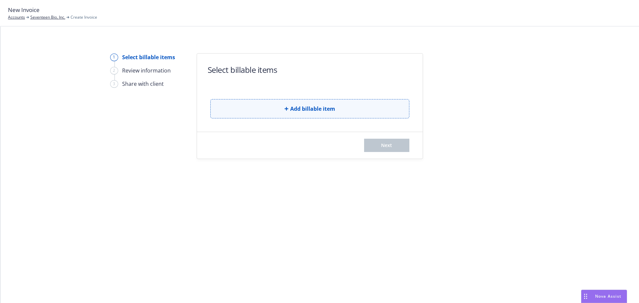
click at [301, 116] on button "Add billable item" at bounding box center [309, 108] width 199 height 19
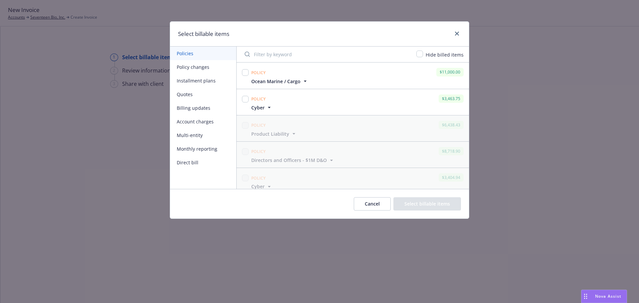
click at [279, 81] on span "Ocean Marine / Cargo" at bounding box center [275, 81] width 49 height 7
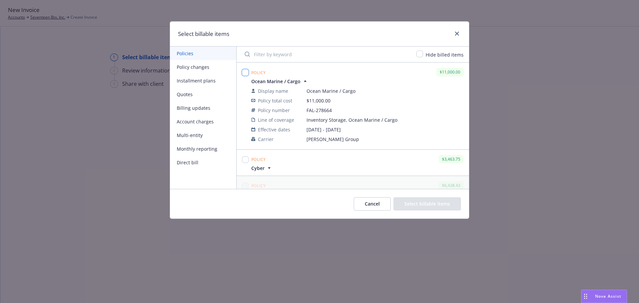
drag, startPoint x: 246, startPoint y: 72, endPoint x: 245, endPoint y: 82, distance: 10.0
click at [246, 72] on input "checkbox" at bounding box center [245, 72] width 7 height 7
checkbox input "true"
click at [247, 162] on input "checkbox" at bounding box center [245, 160] width 7 height 7
checkbox input "true"
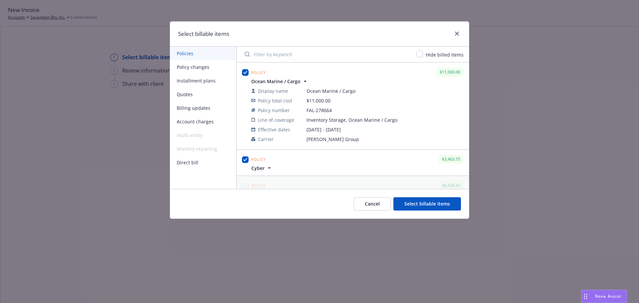
drag, startPoint x: 435, startPoint y: 207, endPoint x: 420, endPoint y: 208, distance: 15.4
click at [435, 207] on button "Select billable items" at bounding box center [428, 203] width 68 height 13
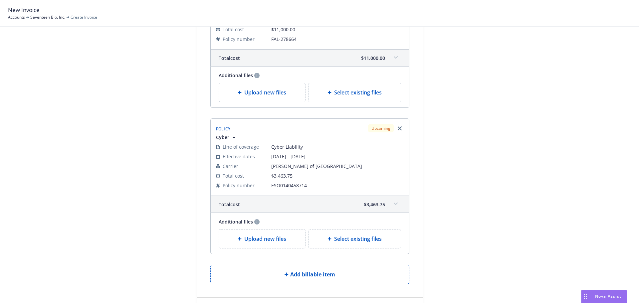
scroll to position [65, 0]
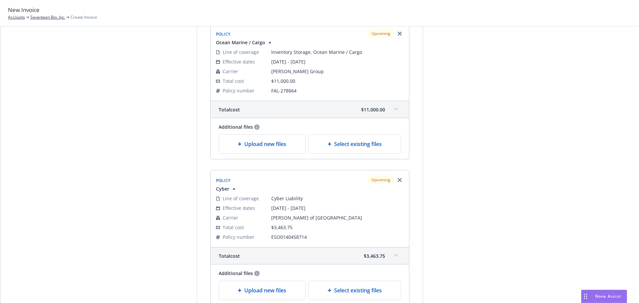
click at [355, 148] on span "Select existing files" at bounding box center [358, 144] width 48 height 8
select select "Invoice - Third Party"
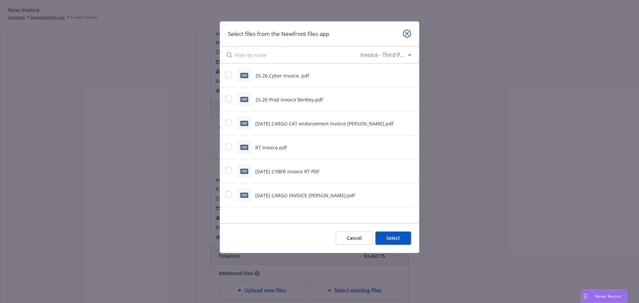
click at [408, 35] on icon "close" at bounding box center [407, 34] width 4 height 4
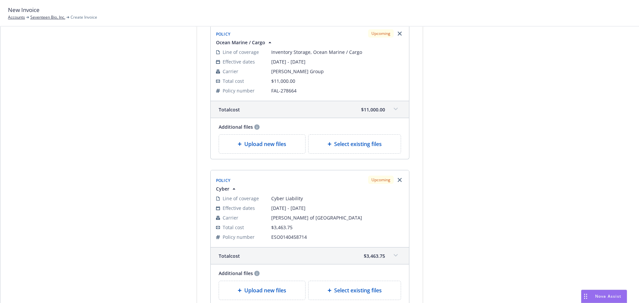
click at [361, 145] on span "Select existing files" at bounding box center [358, 144] width 48 height 8
select select "Invoice - Third Party"
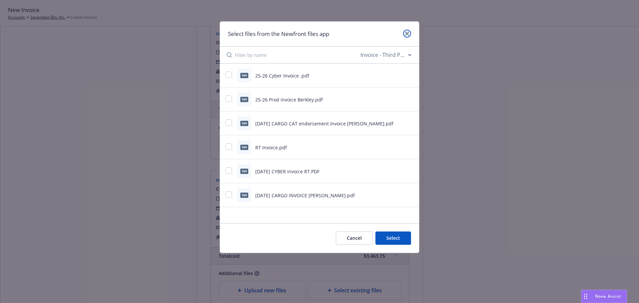
click at [407, 33] on icon "close" at bounding box center [407, 34] width 4 height 4
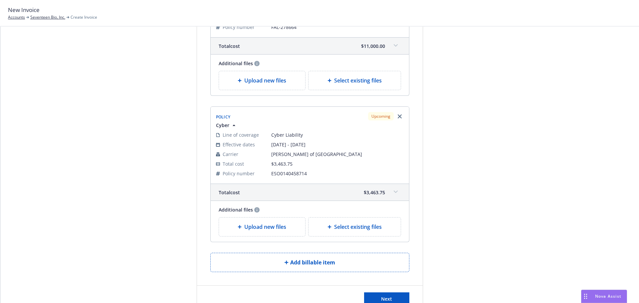
scroll to position [165, 0]
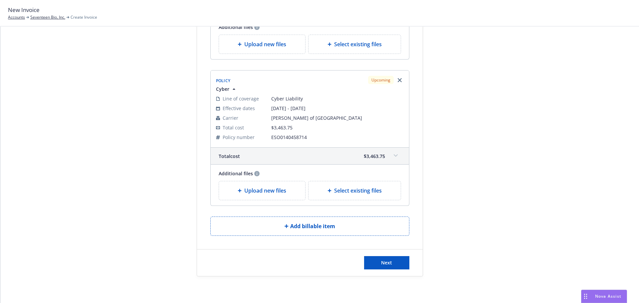
click at [352, 193] on span "Select existing files" at bounding box center [358, 191] width 48 height 8
select select "Invoice - Third Party"
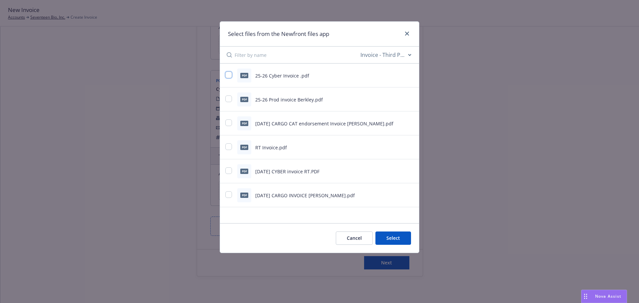
click at [230, 73] on input "checkbox" at bounding box center [228, 75] width 7 height 7
checkbox input "true"
click at [396, 237] on button "Select 1 file" at bounding box center [387, 238] width 48 height 13
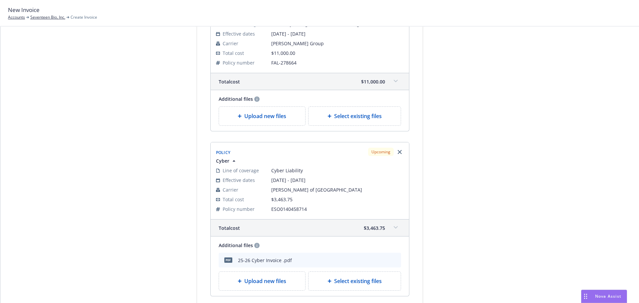
scroll to position [0, 0]
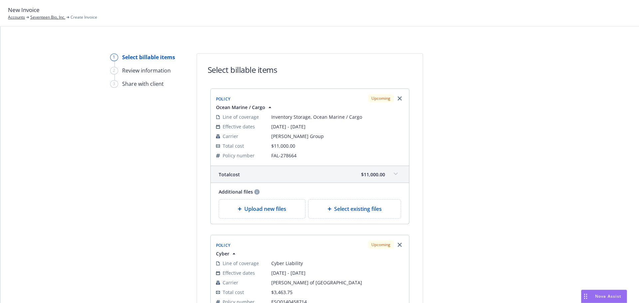
click at [280, 204] on div "Upload new files" at bounding box center [262, 209] width 87 height 19
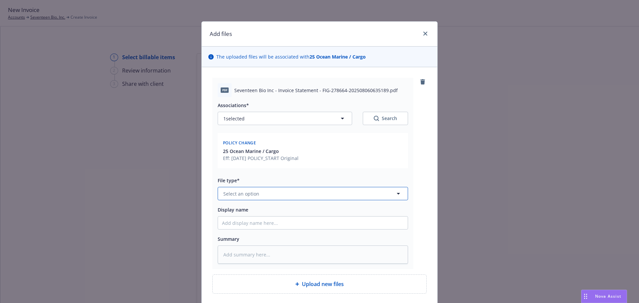
click at [263, 196] on button "Select an option" at bounding box center [313, 193] width 190 height 13
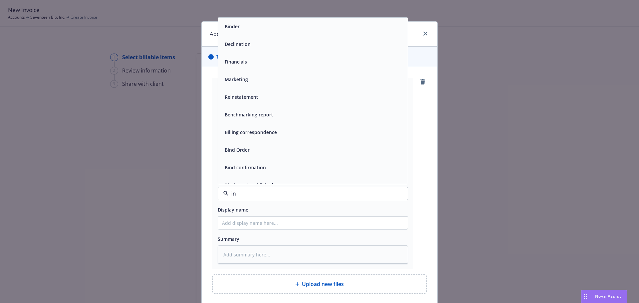
type input "inv"
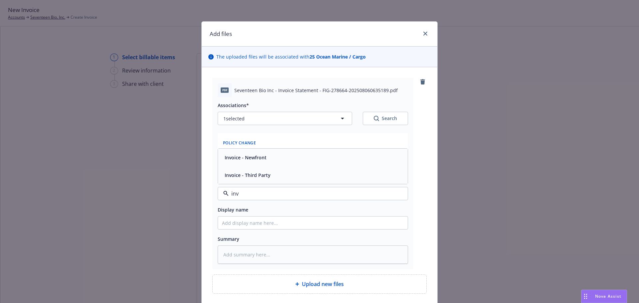
click at [266, 170] on div "Invoice - Third Party" at bounding box center [313, 176] width 190 height 18
click at [257, 217] on input "Display name" at bounding box center [313, 223] width 190 height 13
type textarea "x"
type input "2"
type textarea "x"
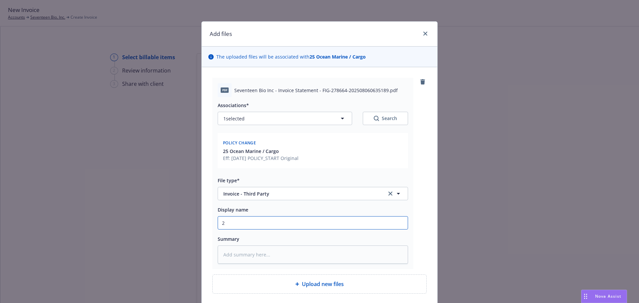
type input "25"
type textarea "x"
type input "25-"
type textarea "x"
type input "25-2"
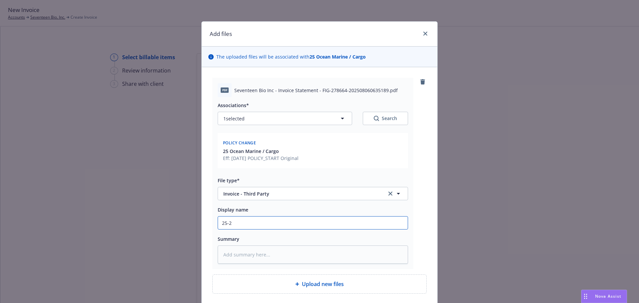
type textarea "x"
type input "25-26"
type textarea "x"
type input "25-26 C"
type textarea "x"
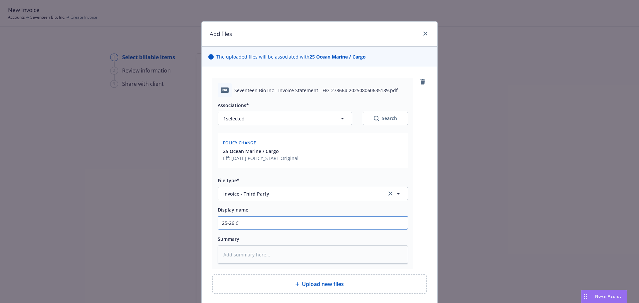
type input "25-26 Ca"
type textarea "x"
type input "25-26 Carg"
type textarea "x"
type input "25-26 Cargo"
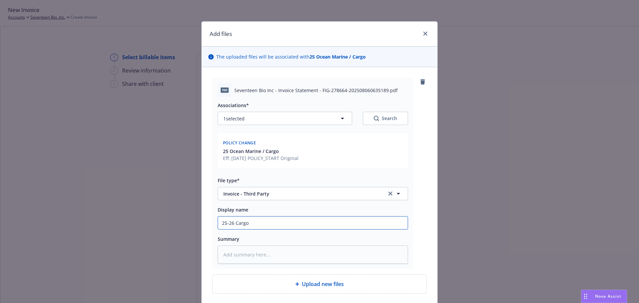
type textarea "x"
type input "25-26 Cargo"
type textarea "x"
type input "25-26 Cargo I"
type textarea "x"
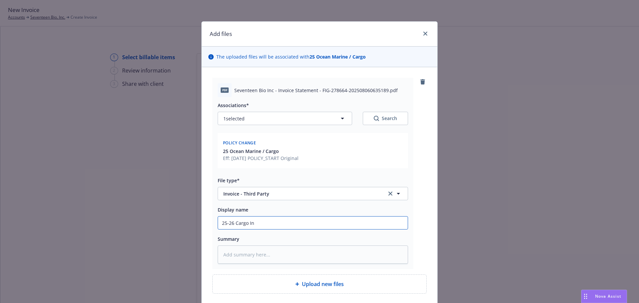
type input "25-26 Cargo Inv"
type textarea "x"
type input "25-26 Cargo Invo"
type textarea "x"
type input "25-26 Cargo Invoi"
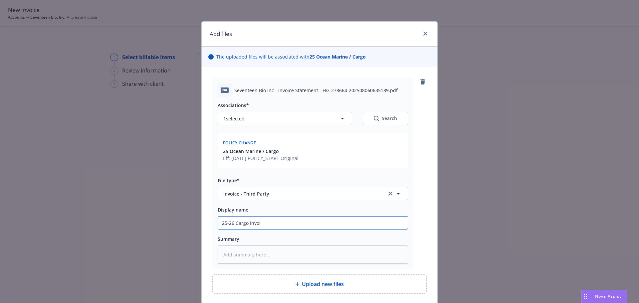
type textarea "x"
type input "25-26 Cargo Invoice"
type textarea "x"
type input "25-26 Cargo Invoice"
type textarea "x"
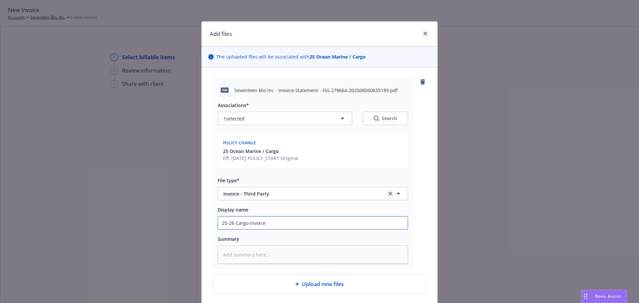
type input "25-26 Cargo Invoice p"
type textarea "x"
type input "25-26 Cargo Invoice"
type textarea "x"
type input "25-26 Cargo Invoice -"
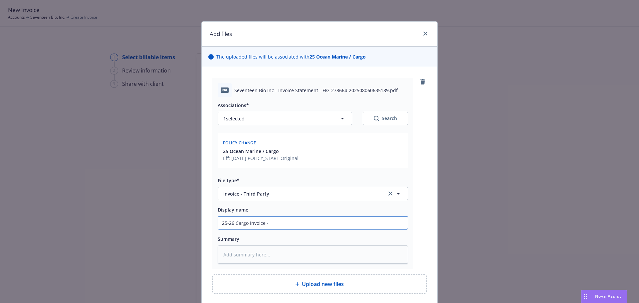
type textarea "x"
type input "25-26 Cargo Invoice -"
type textarea "x"
type input "25-26 Cargo Invoice - F"
type textarea "x"
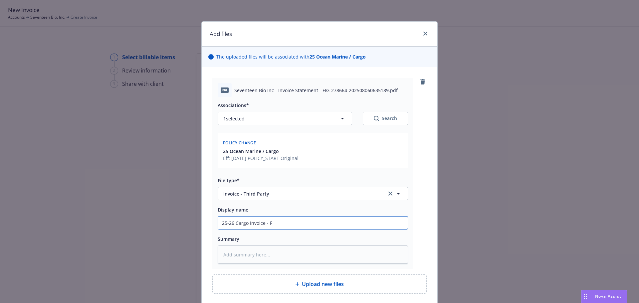
type input "25-26 Cargo Invoice - Fa"
type textarea "x"
type input "25-26 Cargo Invoice - Fav"
type textarea "x"
type input "25-26 Cargo Invoice - Favl"
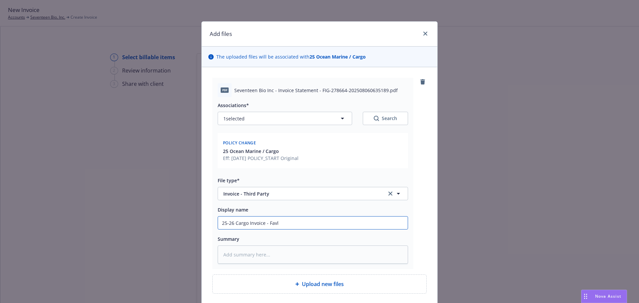
type textarea "x"
type input "25-26 Cargo Invoice - Favle"
type textarea "x"
type input "25-26 Cargo Invoice - Favley"
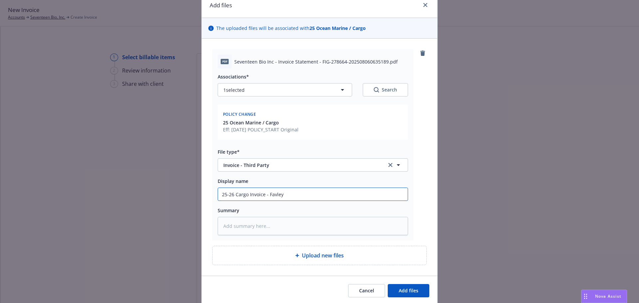
scroll to position [53, 0]
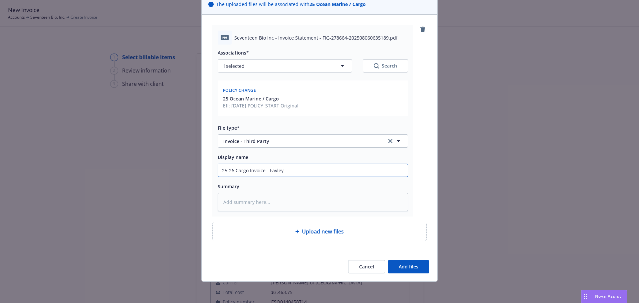
type textarea "x"
type input "25-26 Cargo Invoice - Favl"
type textarea "x"
type input "25-26 Cargo Invoice - Fav"
type textarea "x"
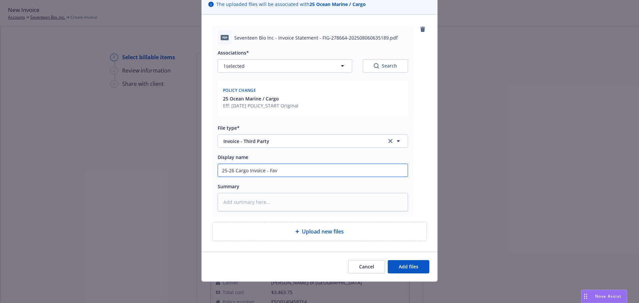
type input "25-26 Cargo Invoice - Fa"
type textarea "x"
type input "25-26 Cargo Invoice - Fal"
type textarea "x"
type input "25-26 Cargo Invoice - Falv"
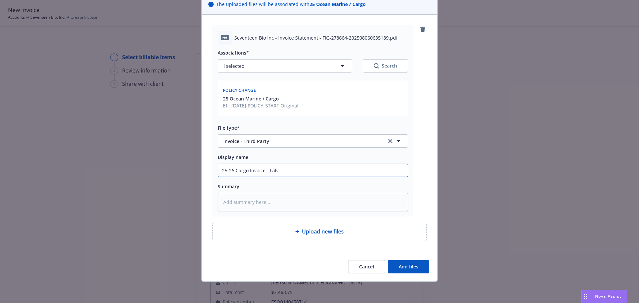
type textarea "x"
type input "25-26 Cargo Invoice - Falve"
type textarea "x"
type input "25-26 Cargo Invoice - Falvey"
click at [405, 270] on button "Add files" at bounding box center [409, 266] width 42 height 13
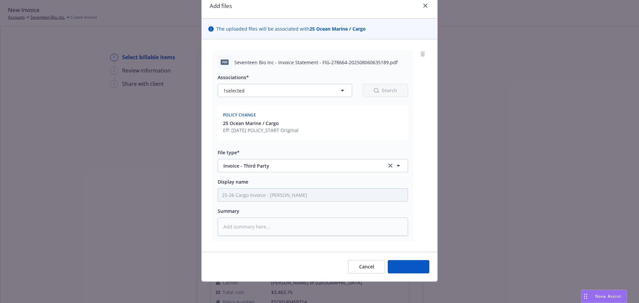
scroll to position [28, 0]
type textarea "x"
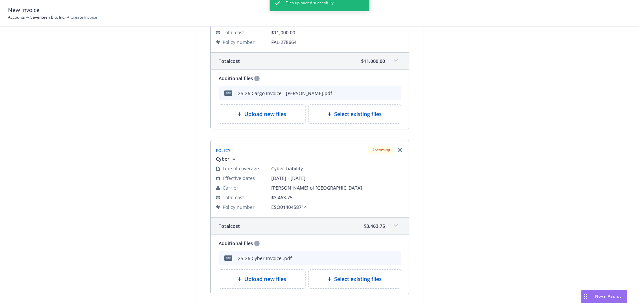
scroll to position [202, 0]
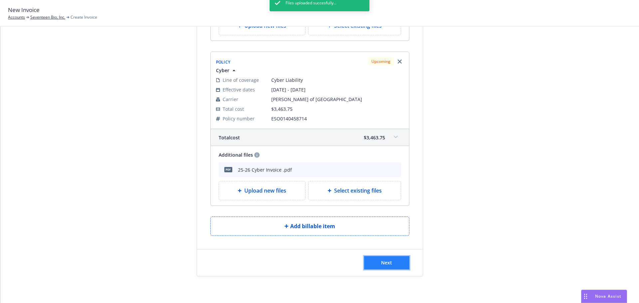
click at [391, 262] on button "Next" at bounding box center [386, 262] width 45 height 13
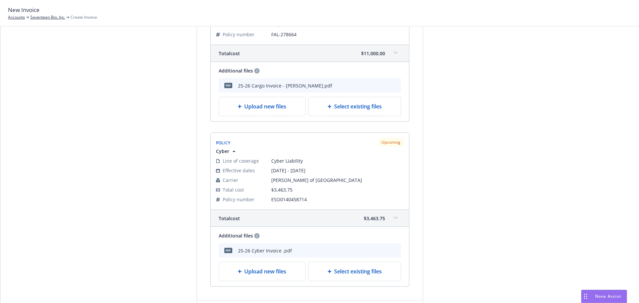
scroll to position [284, 0]
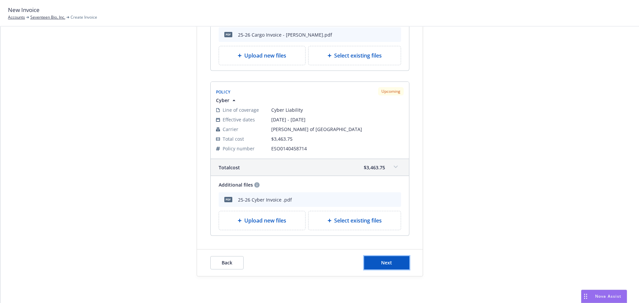
drag, startPoint x: 400, startPoint y: 257, endPoint x: 377, endPoint y: 274, distance: 28.8
click at [400, 257] on button "Next" at bounding box center [386, 262] width 45 height 13
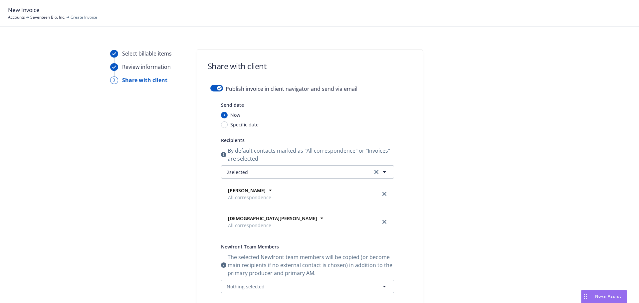
scroll to position [0, 0]
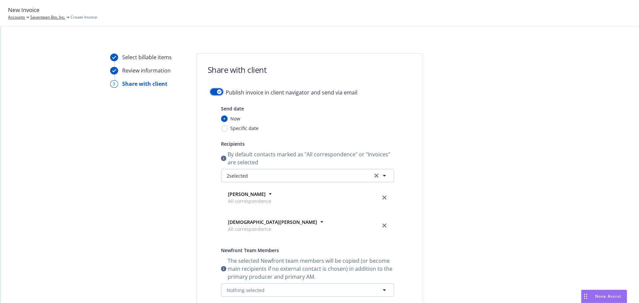
click at [212, 95] on button "button" at bounding box center [216, 92] width 13 height 7
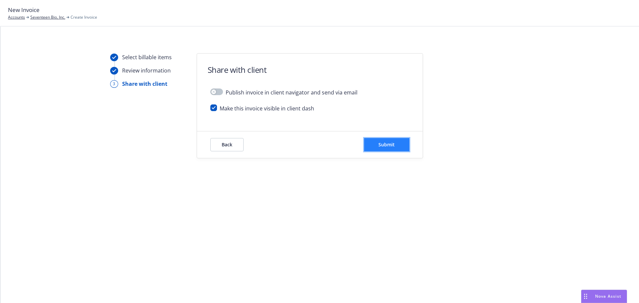
click at [398, 141] on button "Submit" at bounding box center [386, 144] width 45 height 13
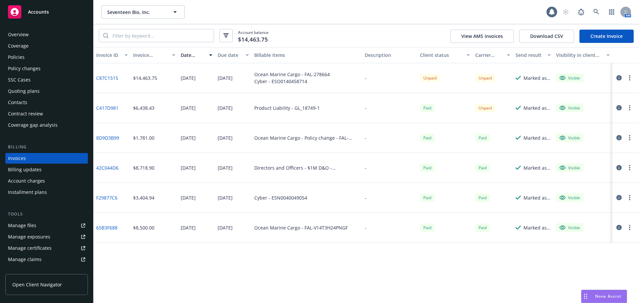
click at [632, 79] on button "button" at bounding box center [630, 78] width 8 height 8
click at [591, 160] on link "Generate invoice PDF" at bounding box center [591, 158] width 85 height 13
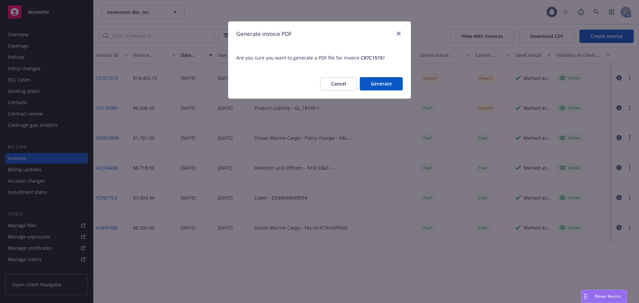
click at [389, 86] on button "Generate" at bounding box center [381, 83] width 43 height 13
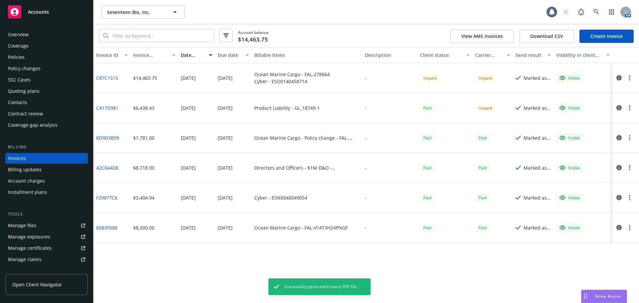
click at [631, 77] on button "button" at bounding box center [630, 78] width 8 height 8
click at [587, 158] on link "Download invoice PDF" at bounding box center [591, 158] width 85 height 13
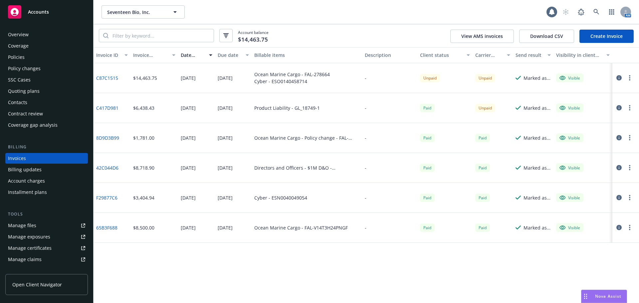
drag, startPoint x: 632, startPoint y: 74, endPoint x: 632, endPoint y: 78, distance: 3.7
click at [632, 74] on div at bounding box center [624, 78] width 19 height 8
click at [632, 78] on button "button" at bounding box center [630, 78] width 8 height 8
click at [598, 120] on link "Copy invoice URL" at bounding box center [591, 118] width 85 height 13
drag, startPoint x: 29, startPoint y: 59, endPoint x: 412, endPoint y: 113, distance: 386.4
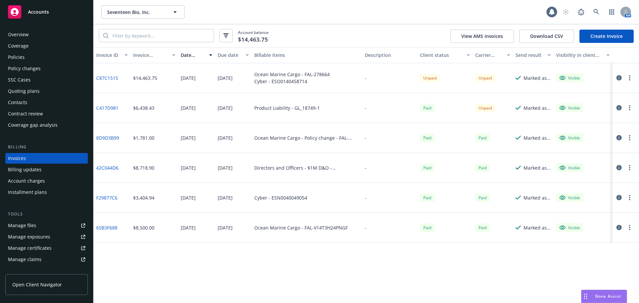
click at [29, 59] on div "Policies" at bounding box center [46, 57] width 77 height 11
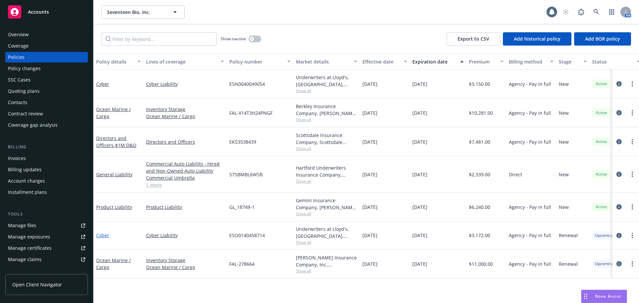
click at [100, 236] on link "Cyber" at bounding box center [102, 235] width 13 height 6
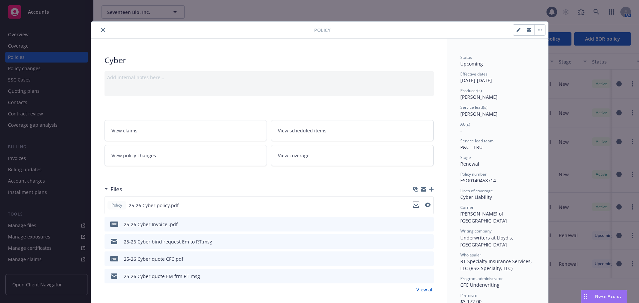
click at [414, 203] on icon "download file" at bounding box center [416, 204] width 5 height 5
drag, startPoint x: 527, startPoint y: 31, endPoint x: 189, endPoint y: 213, distance: 383.8
click at [527, 31] on icon "button" at bounding box center [529, 30] width 4 height 2
click at [101, 30] on icon "close" at bounding box center [103, 30] width 4 height 4
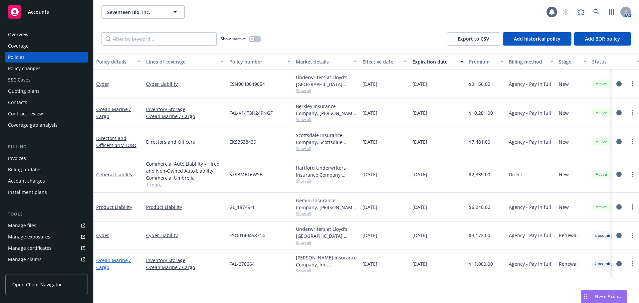
click at [112, 261] on link "Ocean Marine / Cargo" at bounding box center [113, 263] width 35 height 13
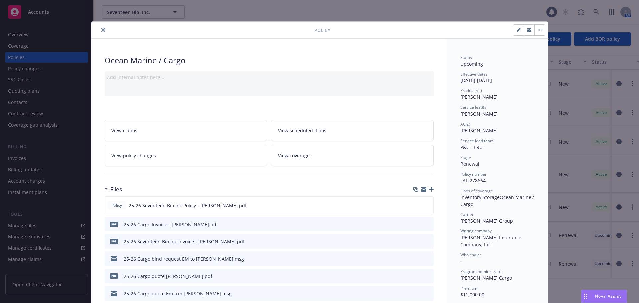
click at [528, 31] on icon "button" at bounding box center [529, 30] width 4 height 2
click at [101, 28] on icon "close" at bounding box center [103, 30] width 4 height 4
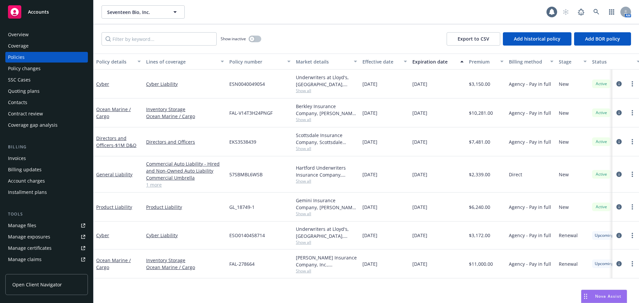
click at [41, 100] on div "Contacts" at bounding box center [46, 102] width 77 height 11
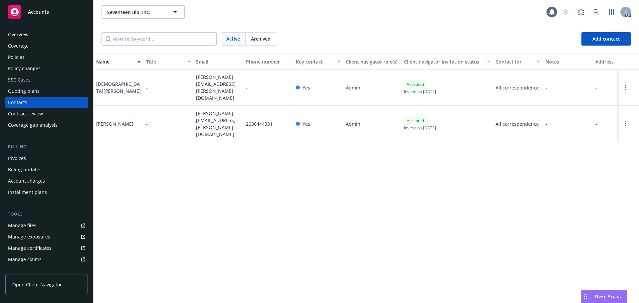
drag, startPoint x: 129, startPoint y: 19, endPoint x: 132, endPoint y: 12, distance: 8.2
click at [129, 19] on div "Seventeen Bio, Inc. Seventeen Bio, Inc. 1 AM" at bounding box center [367, 12] width 546 height 24
click at [134, 9] on span "Seventeen Bio, Inc." at bounding box center [136, 12] width 58 height 7
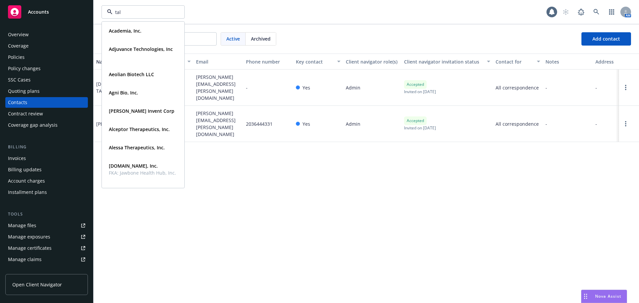
type input "tall"
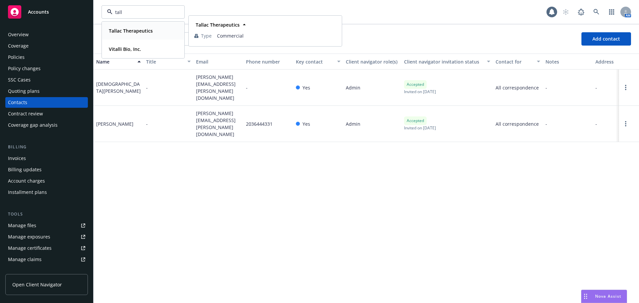
click at [133, 35] on div "Tallac Therapeutics" at bounding box center [130, 31] width 48 height 10
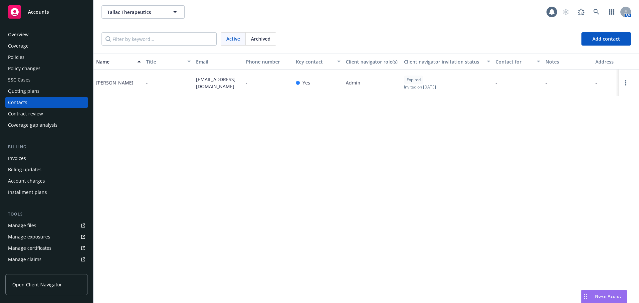
click at [17, 57] on div "Policies" at bounding box center [16, 57] width 17 height 11
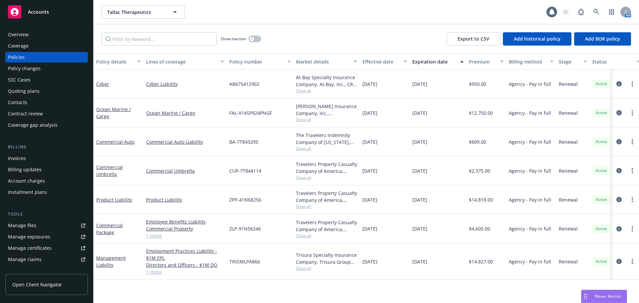
click at [47, 162] on div "Invoices" at bounding box center [46, 158] width 77 height 11
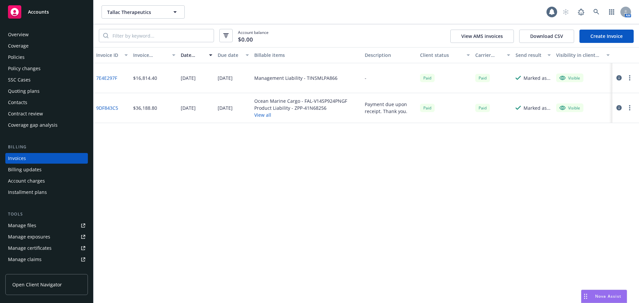
click at [622, 36] on link "Create Invoice" at bounding box center [607, 36] width 54 height 13
